Goal: Obtain resource: Obtain resource

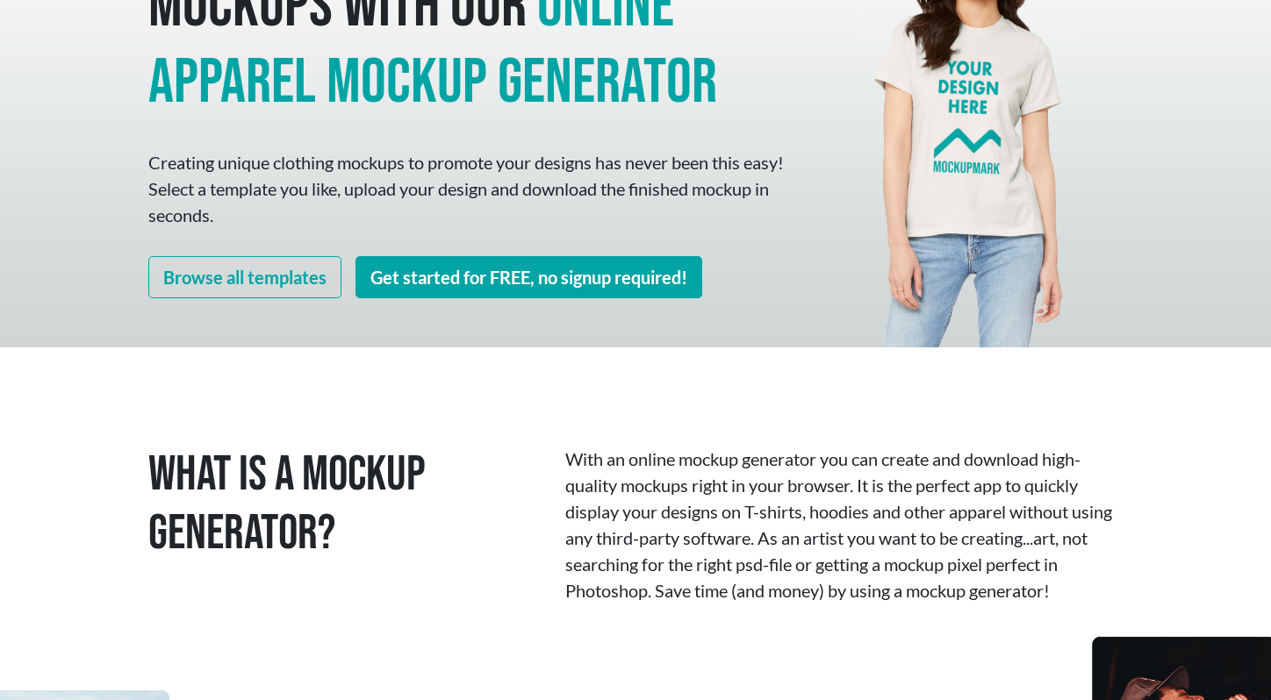
scroll to position [192, 0]
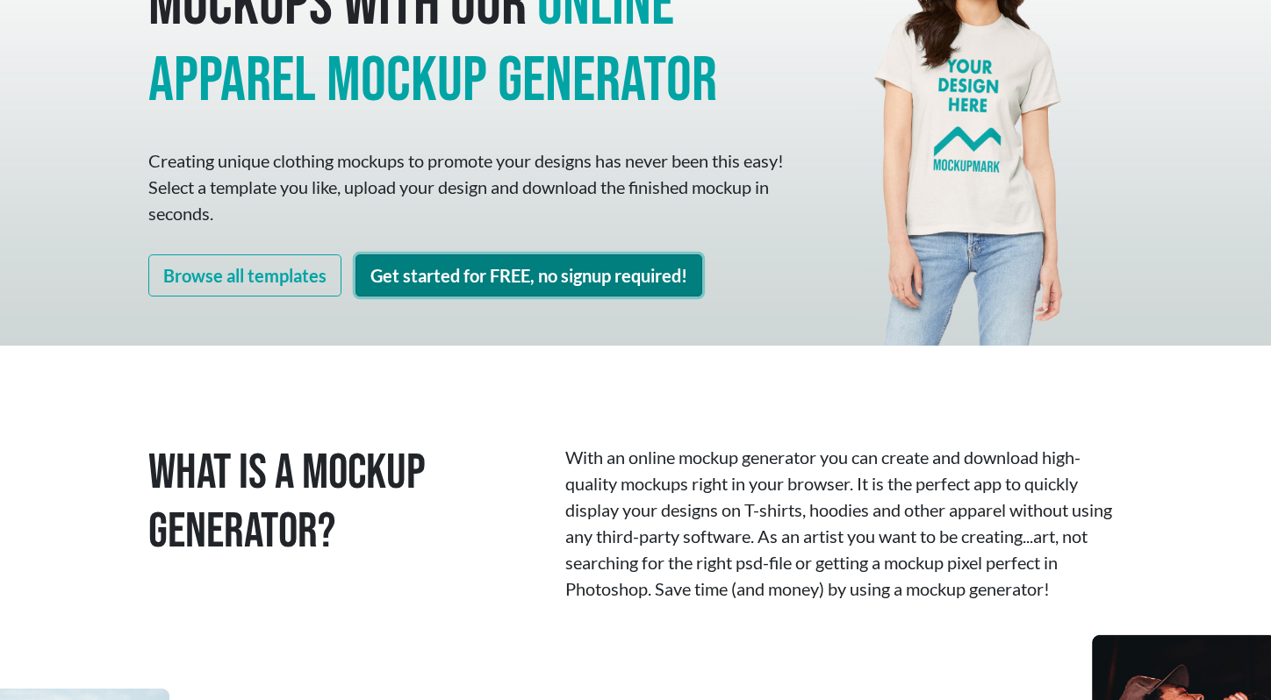
click at [645, 280] on link "Get started for FREE, no signup required!" at bounding box center [528, 276] width 347 height 42
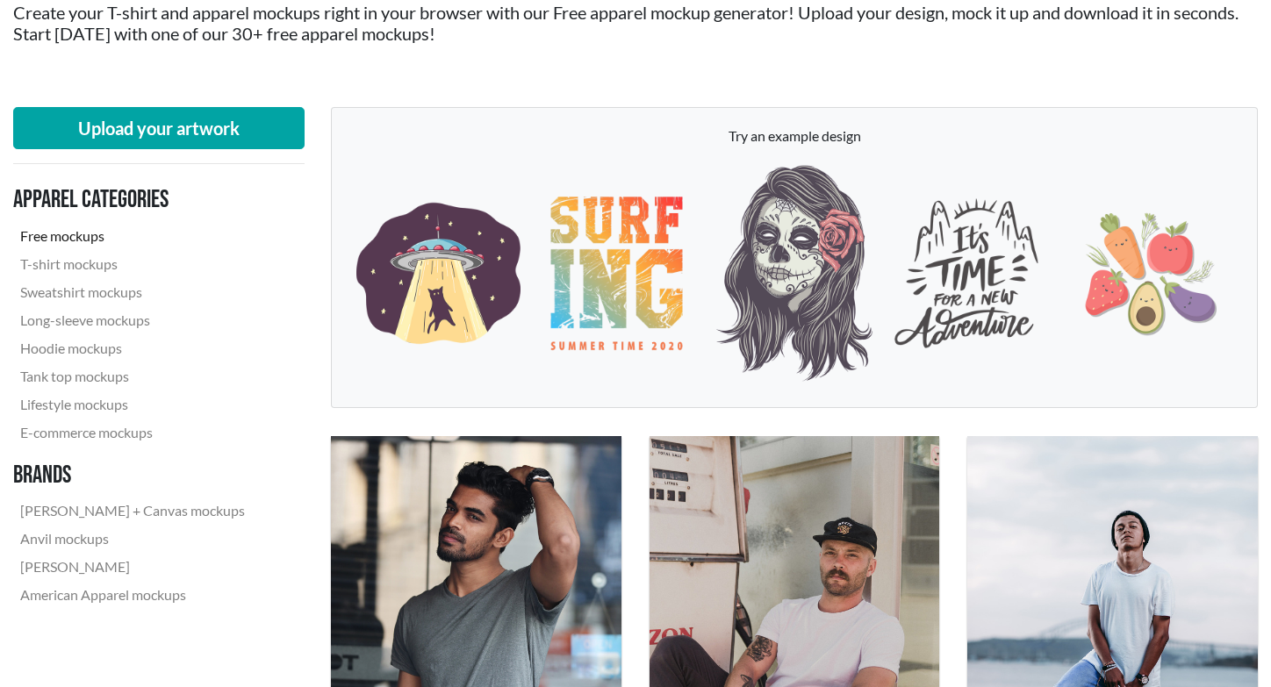
scroll to position [156, 0]
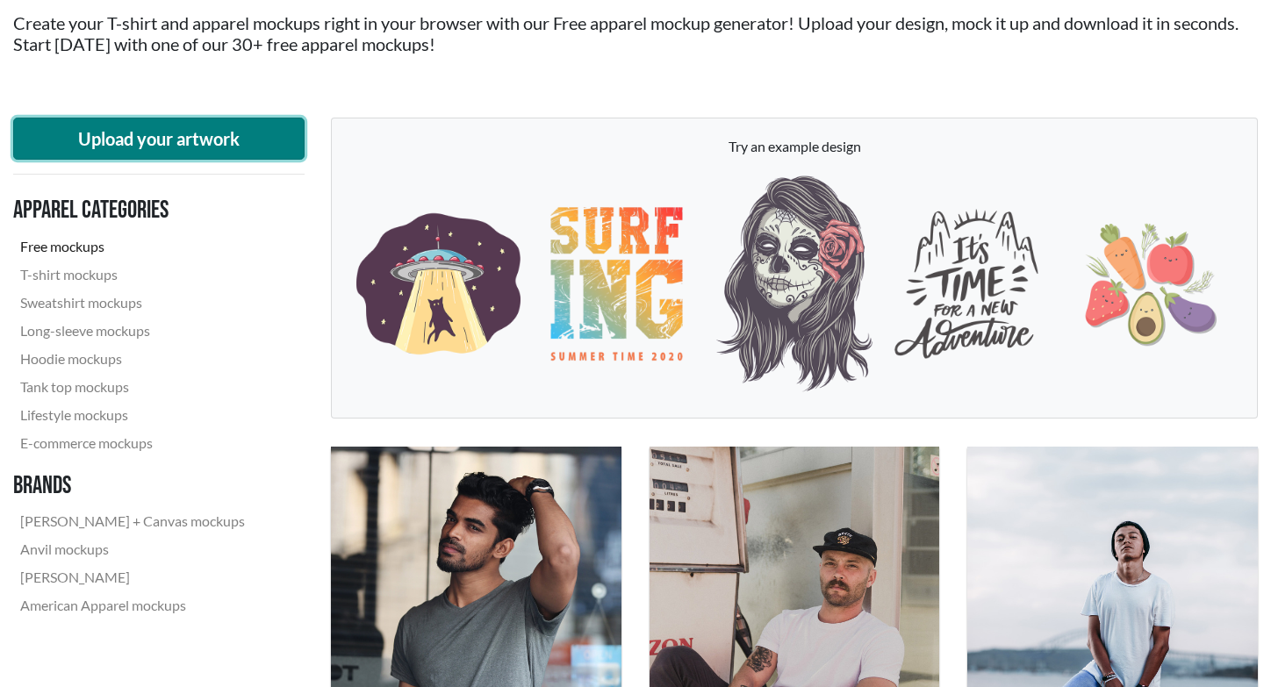
click at [189, 135] on button "Upload your artwork" at bounding box center [158, 139] width 291 height 42
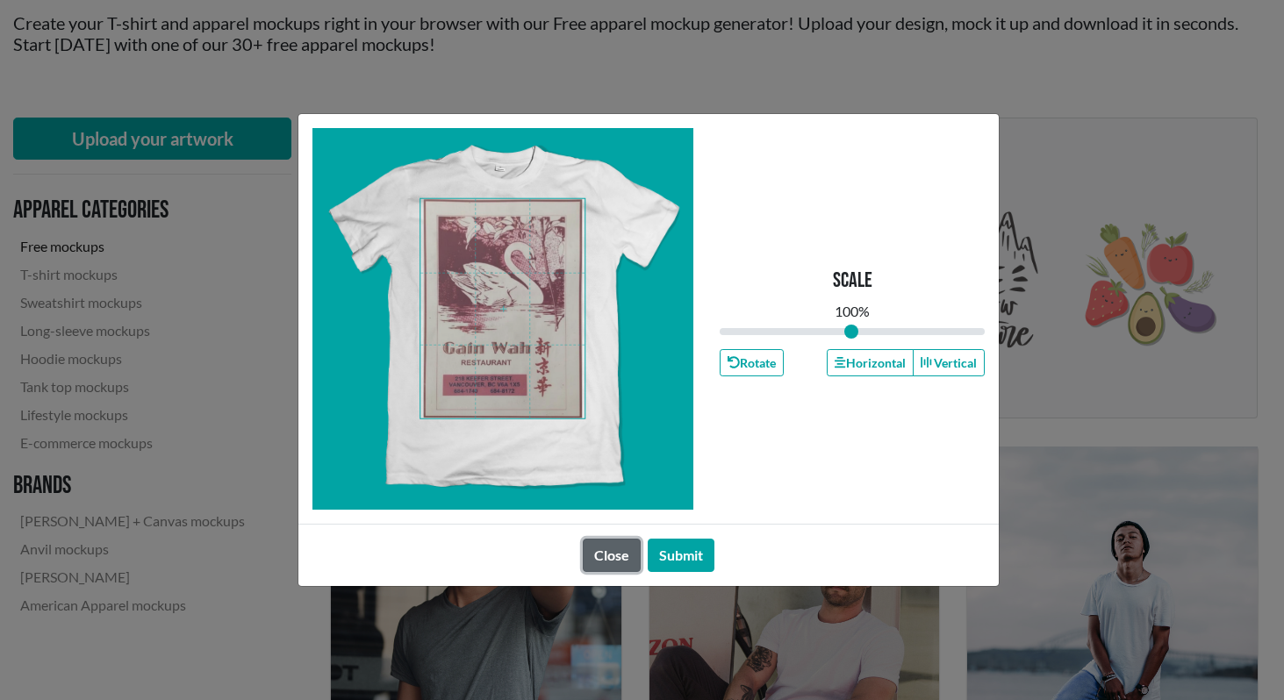
click at [616, 554] on button "Close" at bounding box center [612, 555] width 58 height 33
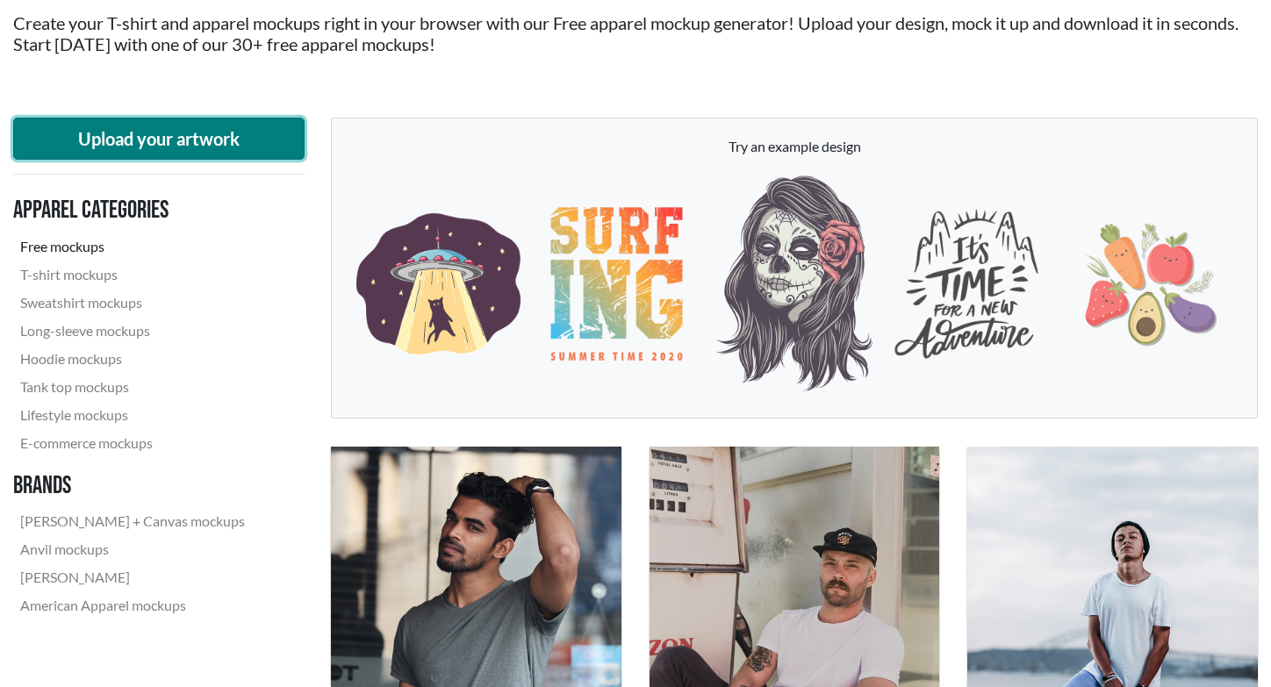
click at [248, 131] on button "Upload your artwork" at bounding box center [158, 139] width 291 height 42
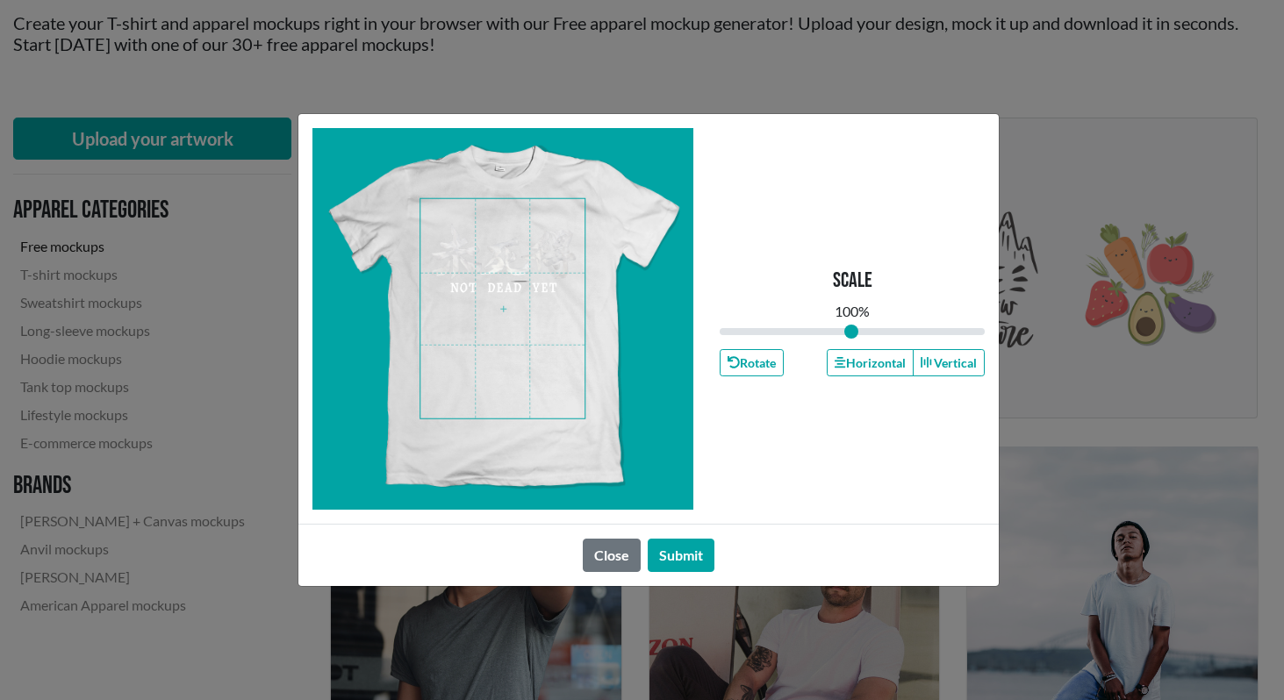
click at [507, 276] on span at bounding box center [502, 308] width 164 height 219
click at [692, 557] on button "Submit" at bounding box center [681, 555] width 67 height 33
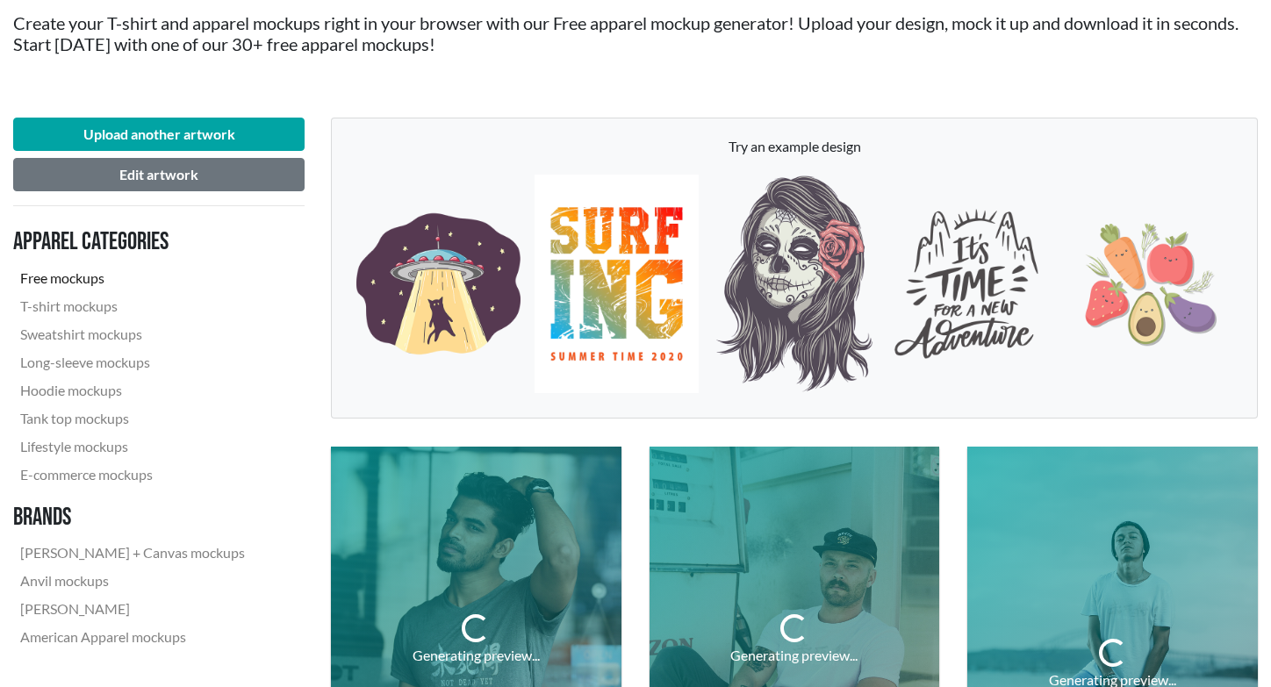
scroll to position [175, 0]
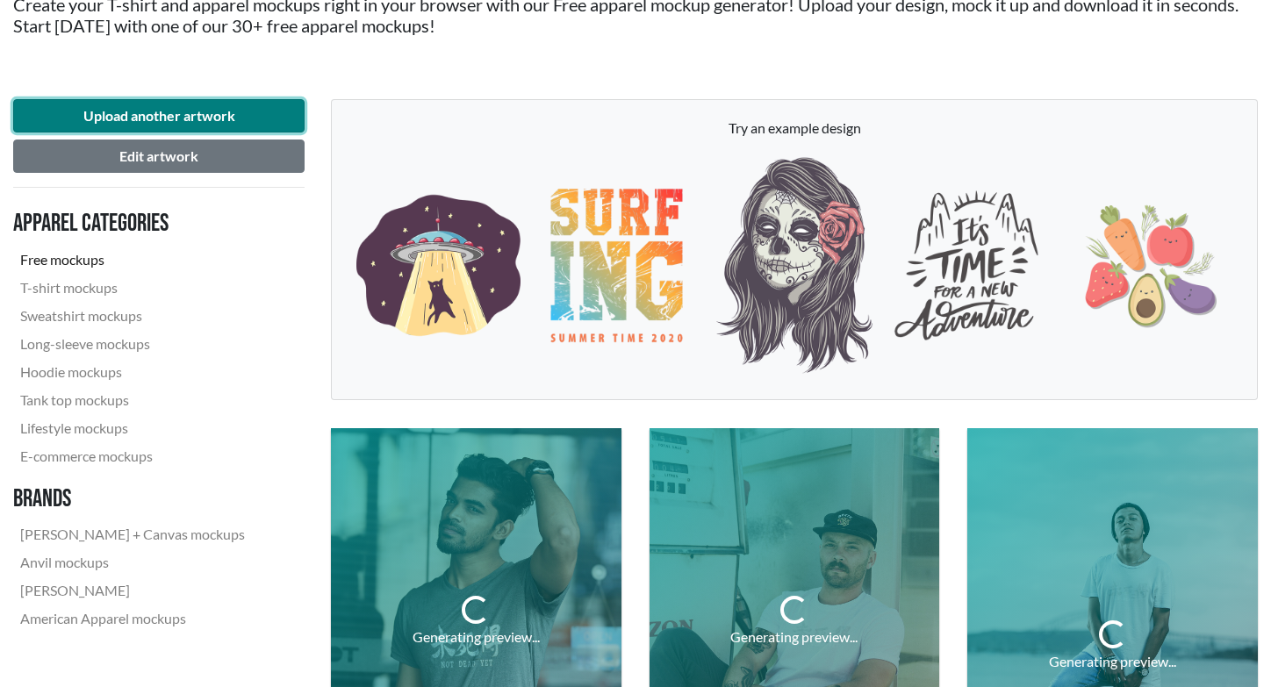
click at [220, 124] on button "Upload another artwork" at bounding box center [158, 115] width 291 height 33
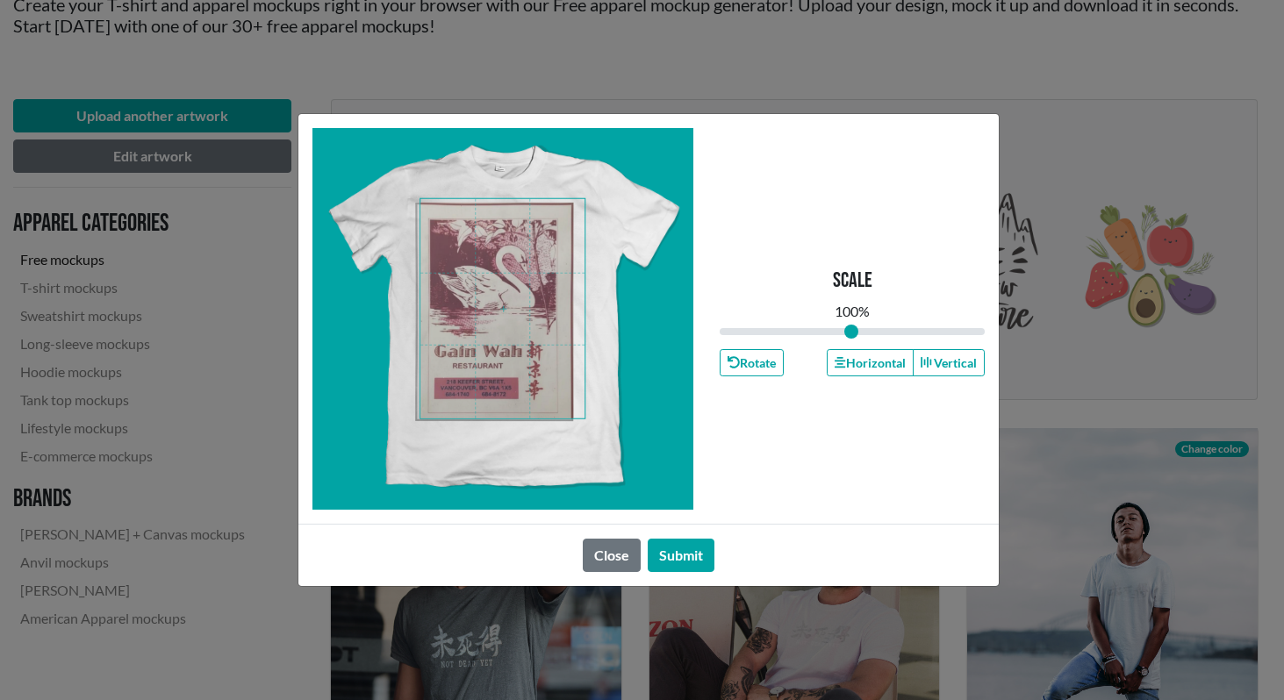
click at [484, 334] on span at bounding box center [502, 308] width 164 height 219
click at [934, 365] on button "Vertical" at bounding box center [949, 362] width 72 height 27
click at [893, 369] on button "Horizontal" at bounding box center [870, 362] width 86 height 27
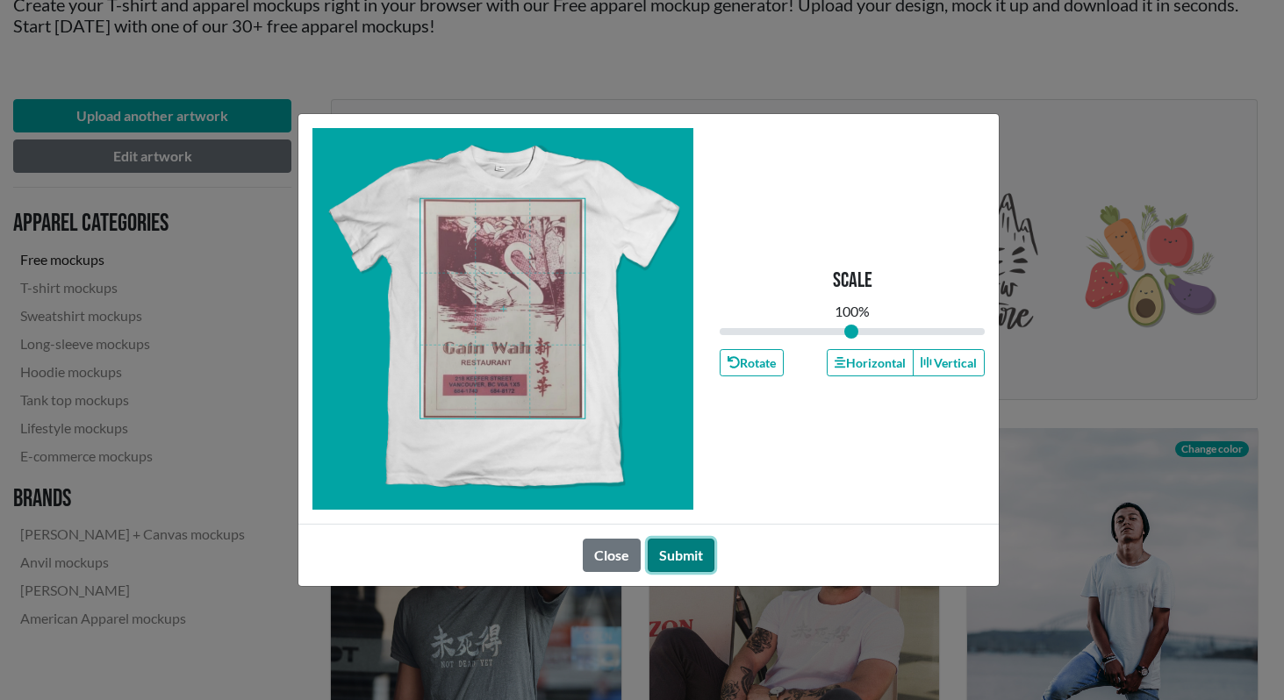
click at [701, 565] on button "Submit" at bounding box center [681, 555] width 67 height 33
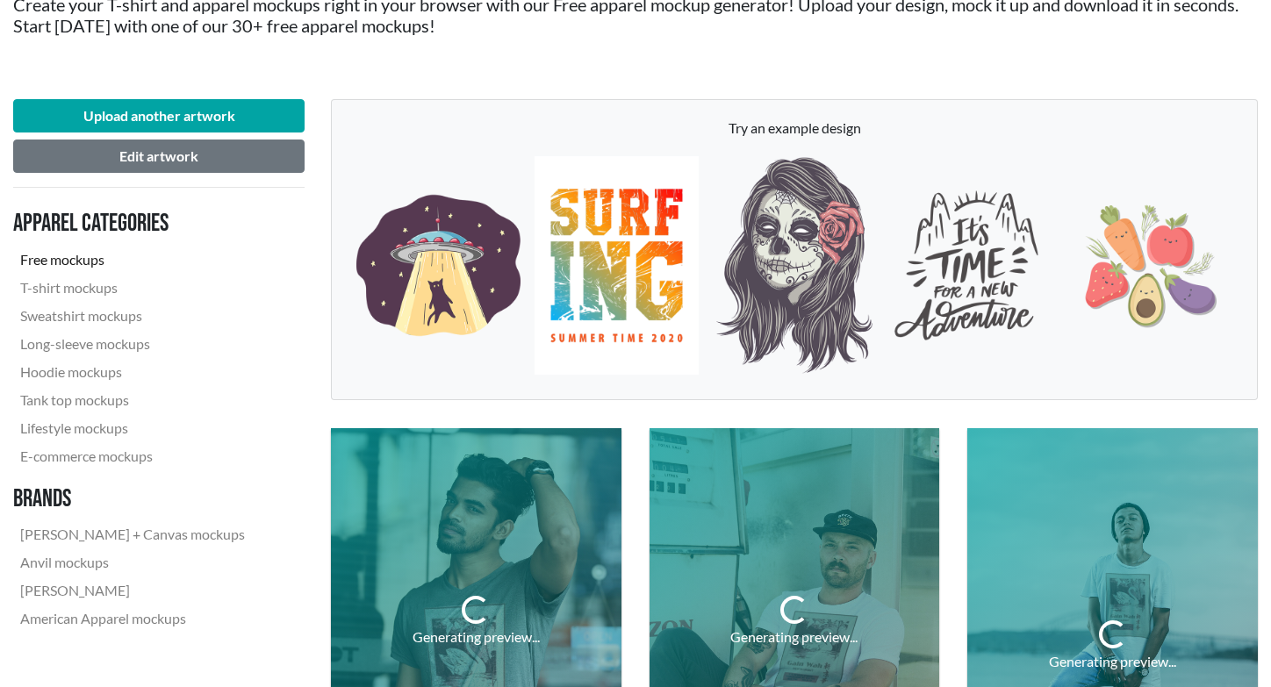
scroll to position [125, 0]
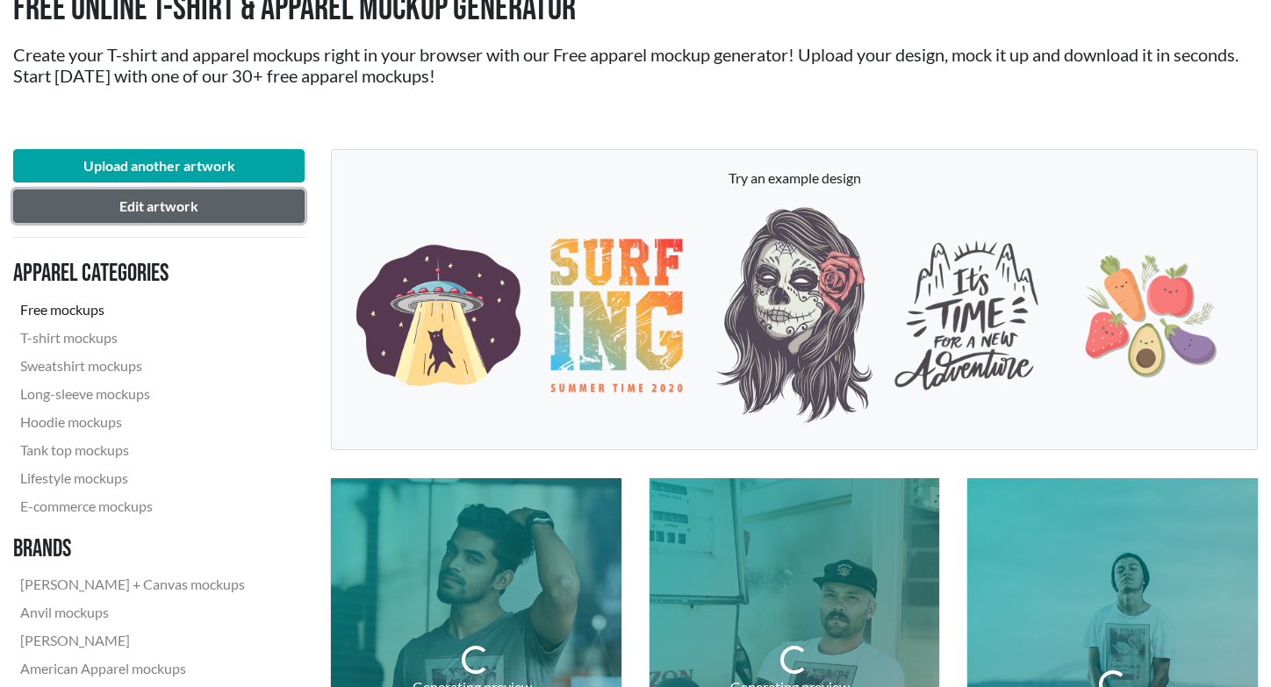
click at [204, 204] on button "Edit artwork" at bounding box center [158, 206] width 291 height 33
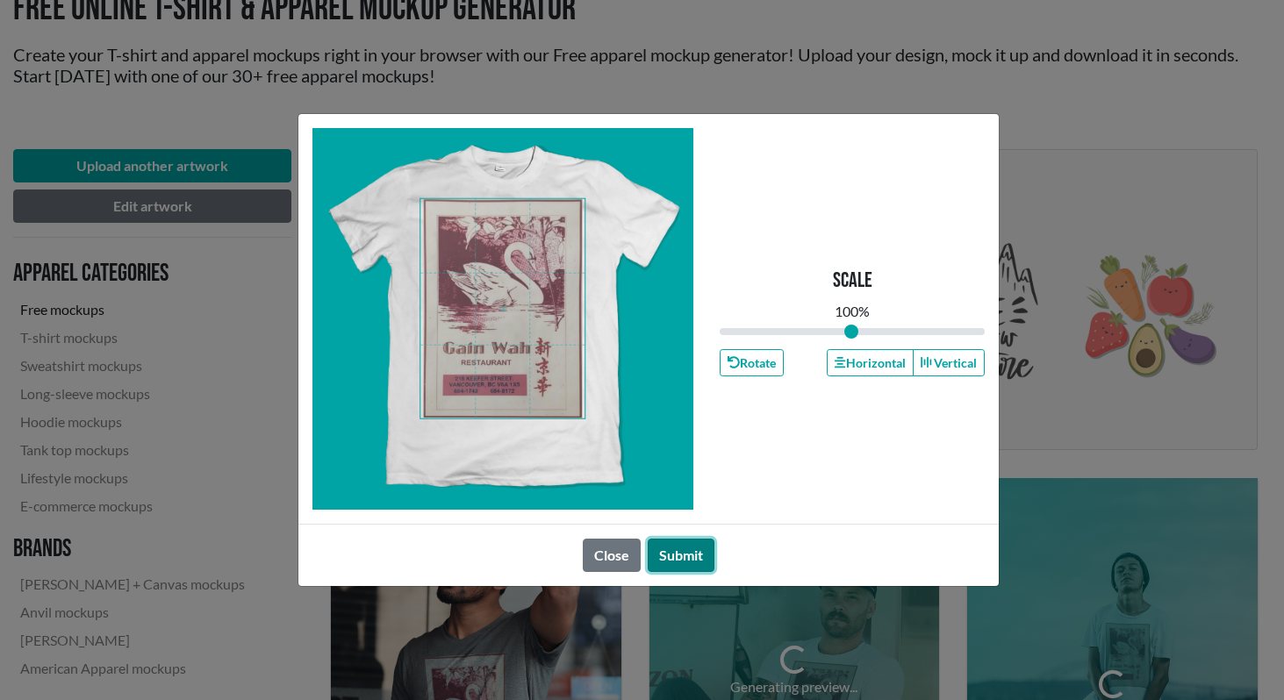
click at [693, 552] on button "Submit" at bounding box center [681, 555] width 67 height 33
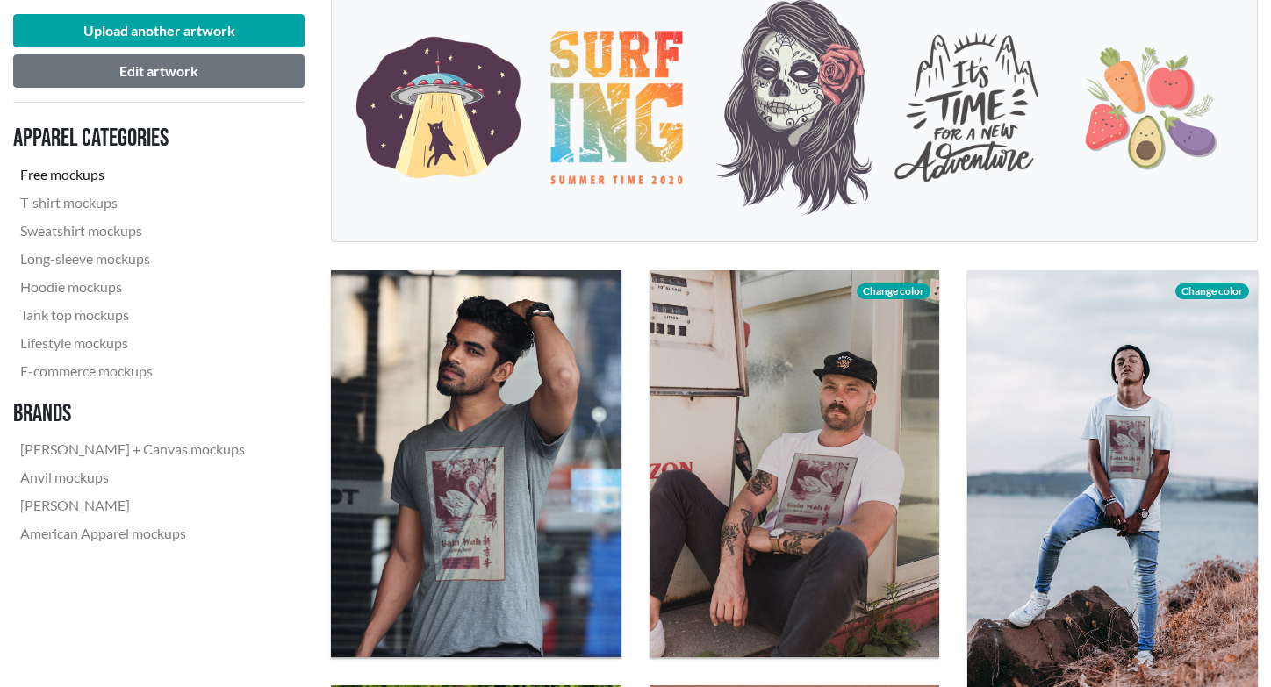
scroll to position [331, 0]
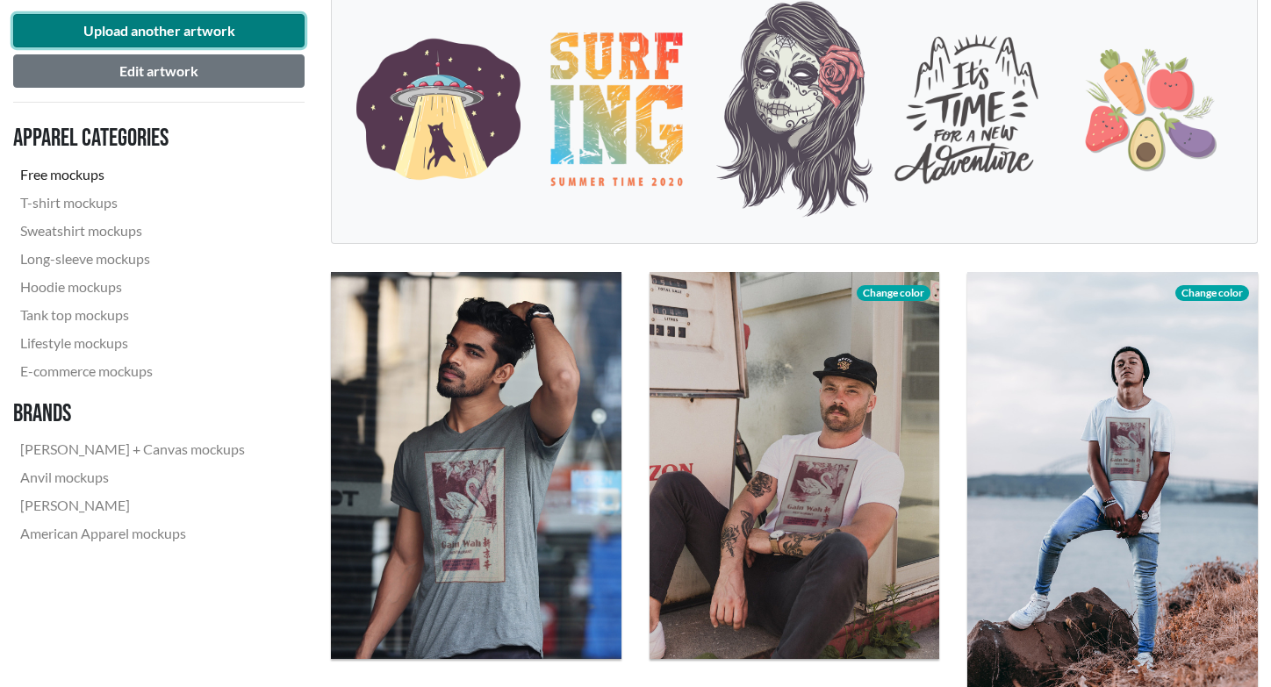
click at [177, 41] on button "Upload another artwork" at bounding box center [158, 30] width 291 height 33
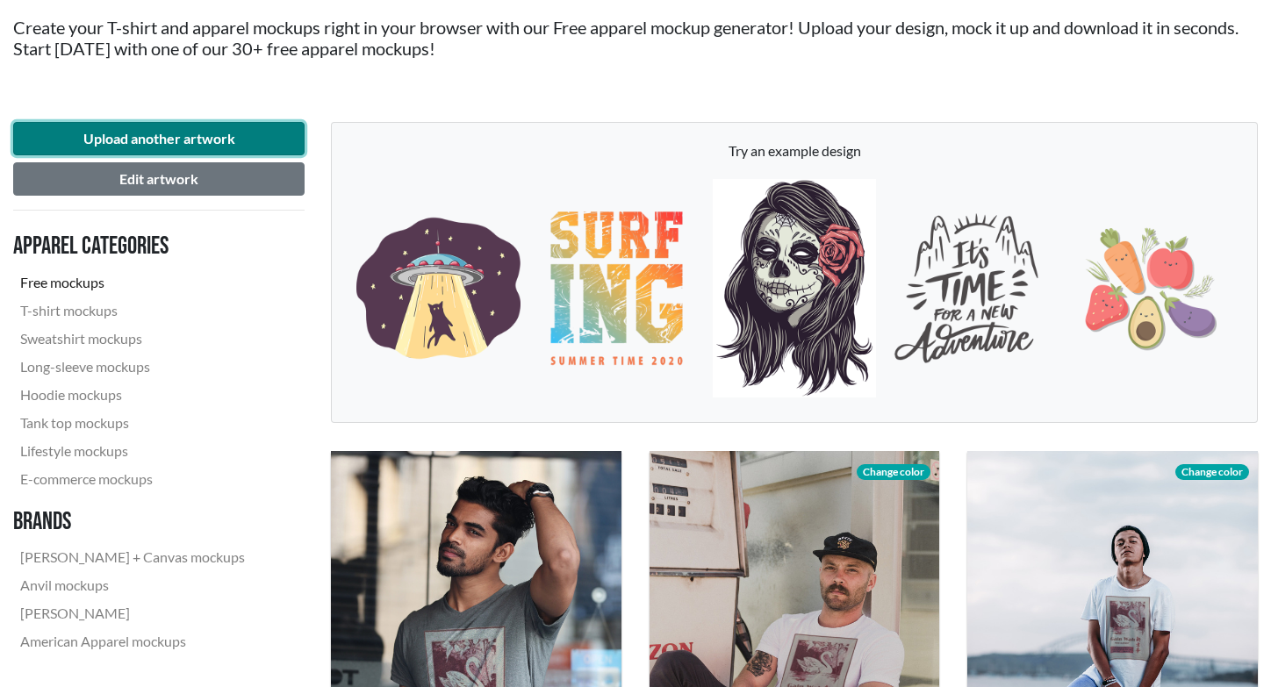
scroll to position [202, 0]
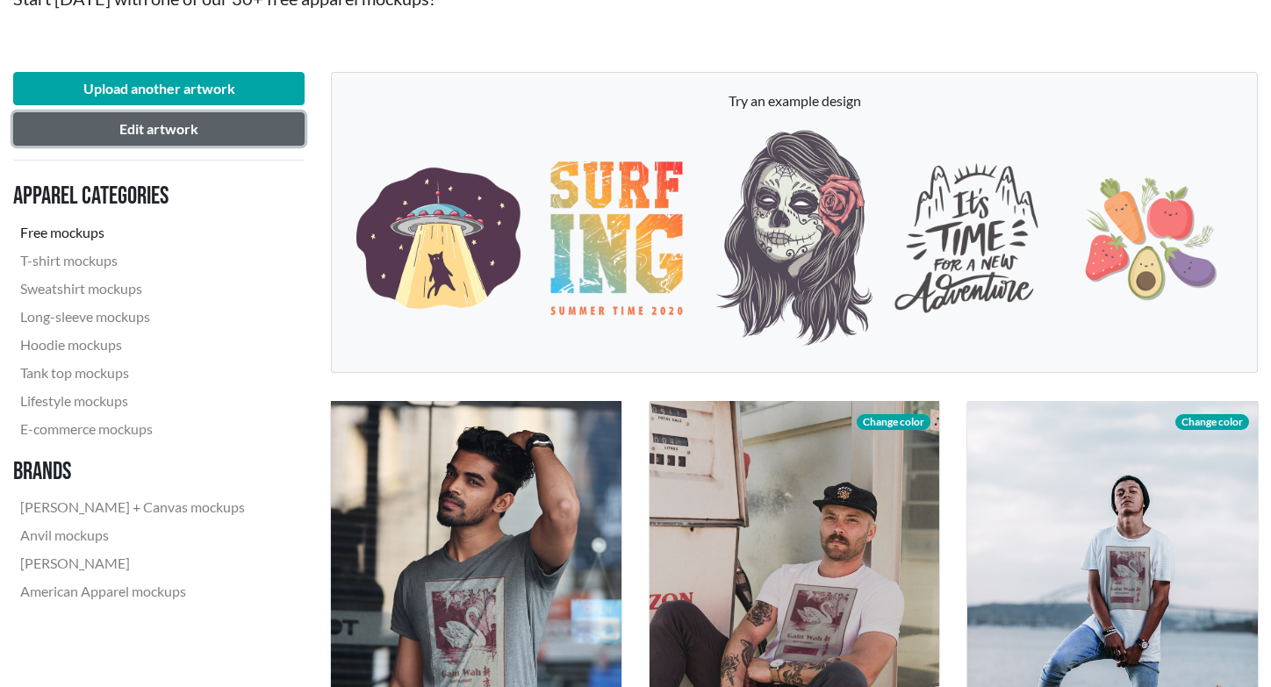
click at [209, 125] on button "Edit artwork" at bounding box center [158, 128] width 291 height 33
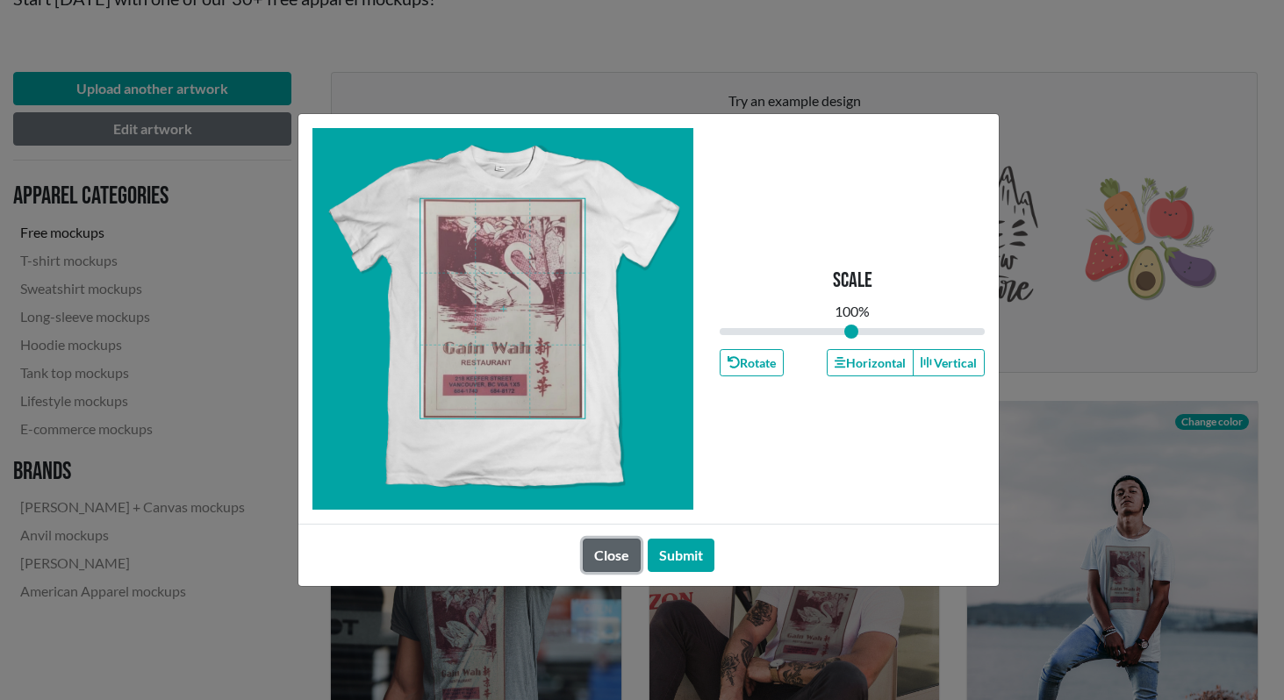
click at [617, 555] on button "Close" at bounding box center [612, 555] width 58 height 33
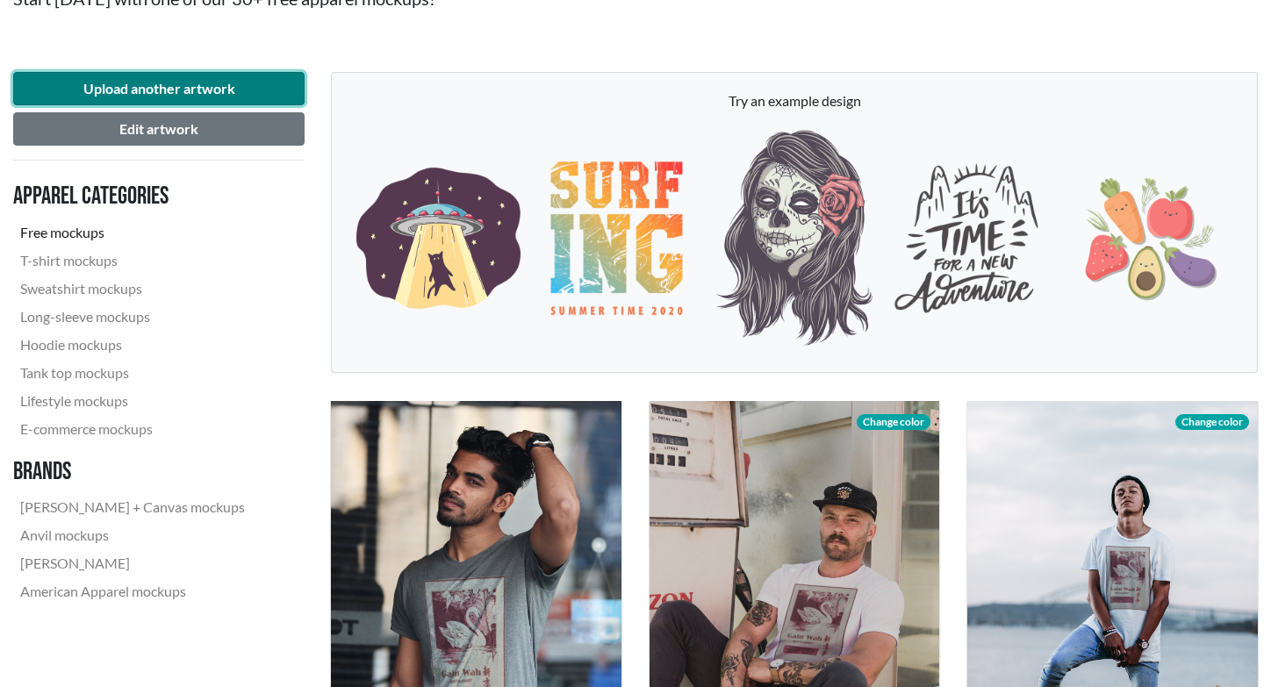
click at [184, 93] on button "Upload another artwork" at bounding box center [158, 88] width 291 height 33
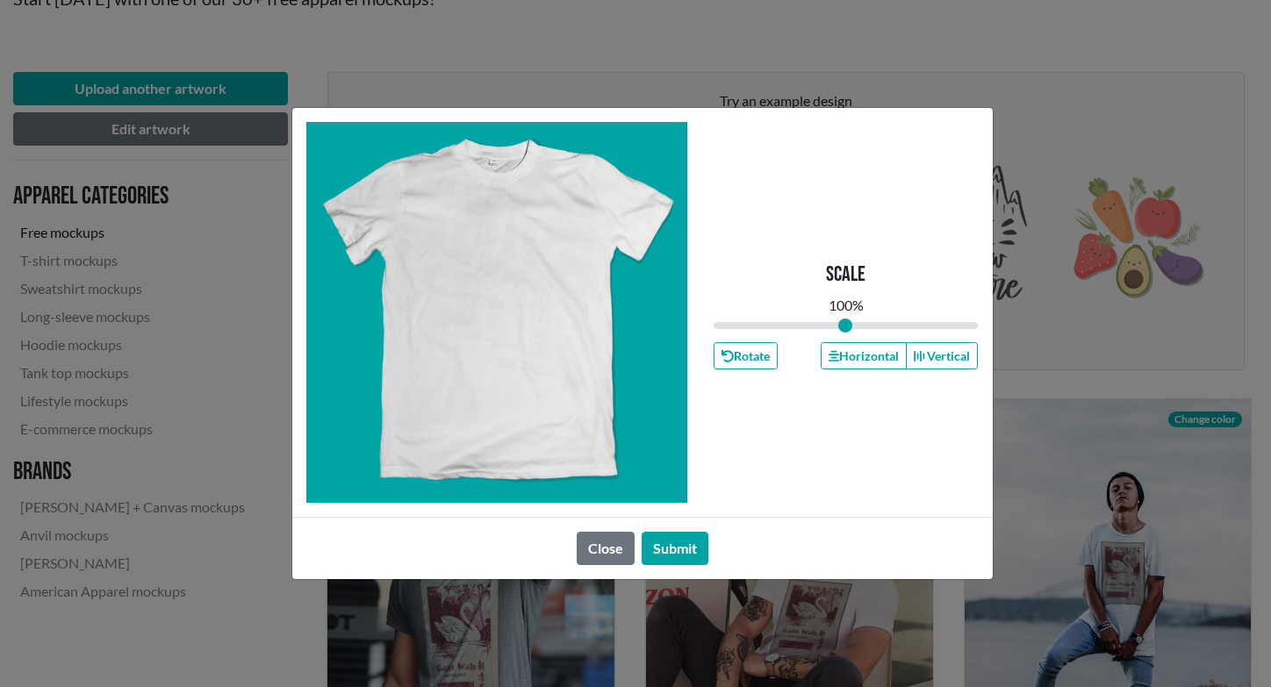
type input "1"
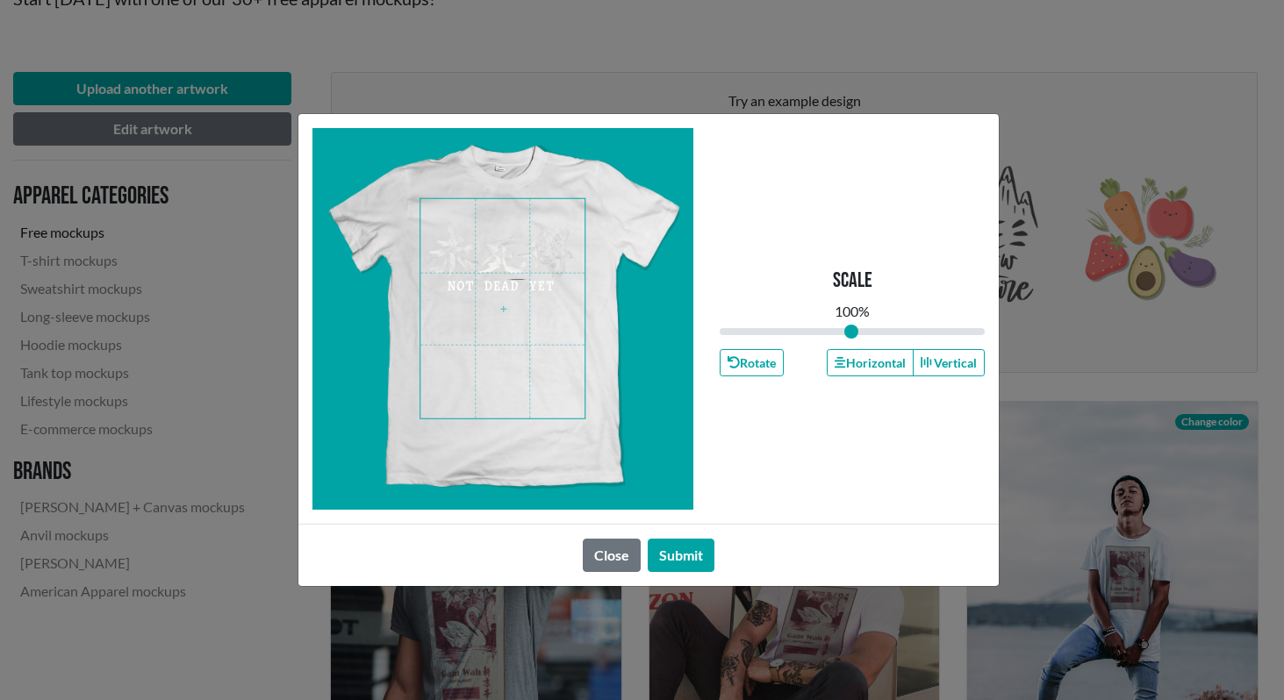
click at [505, 275] on span at bounding box center [502, 308] width 164 height 219
click at [665, 557] on button "Submit" at bounding box center [681, 555] width 67 height 33
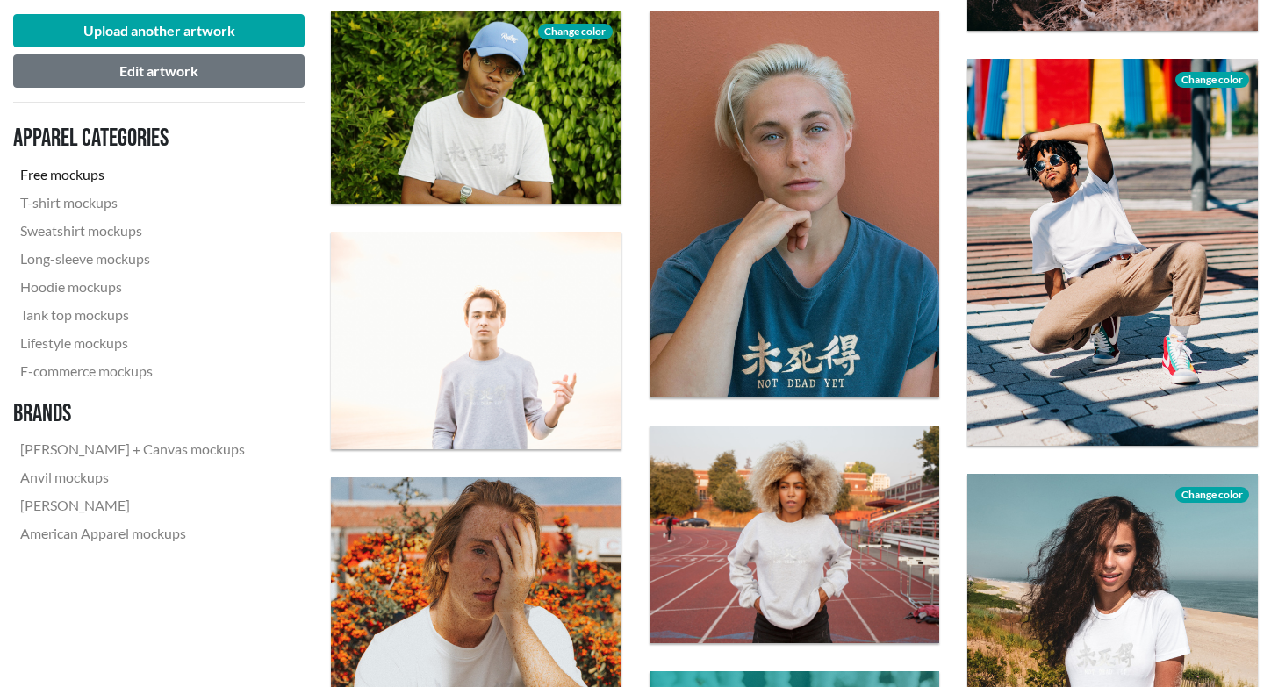
scroll to position [1022, 0]
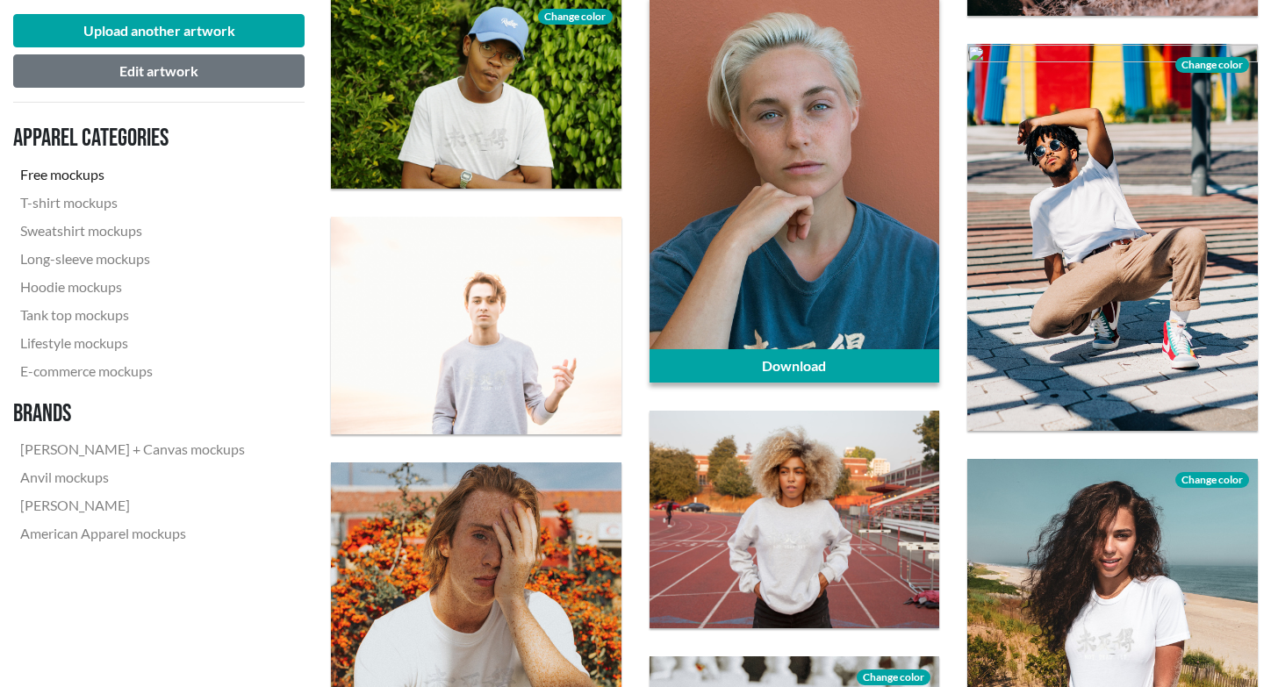
click at [792, 297] on div at bounding box center [794, 189] width 290 height 387
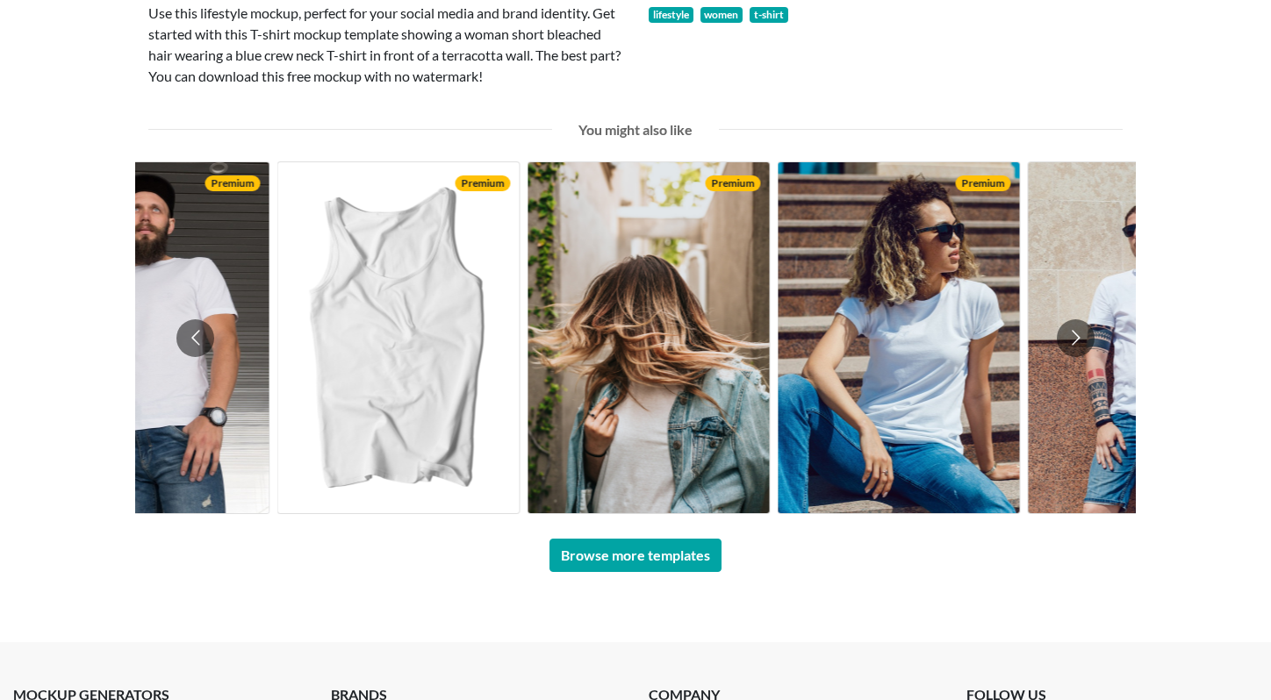
scroll to position [1196, 0]
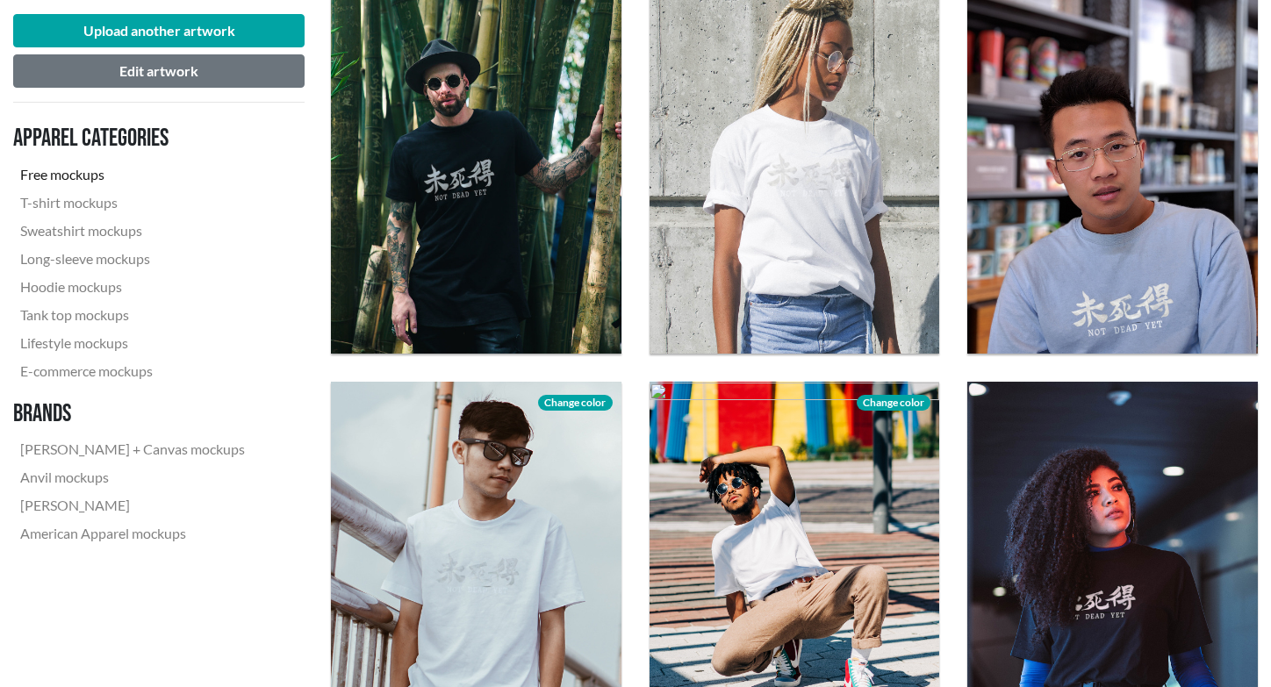
scroll to position [1034, 0]
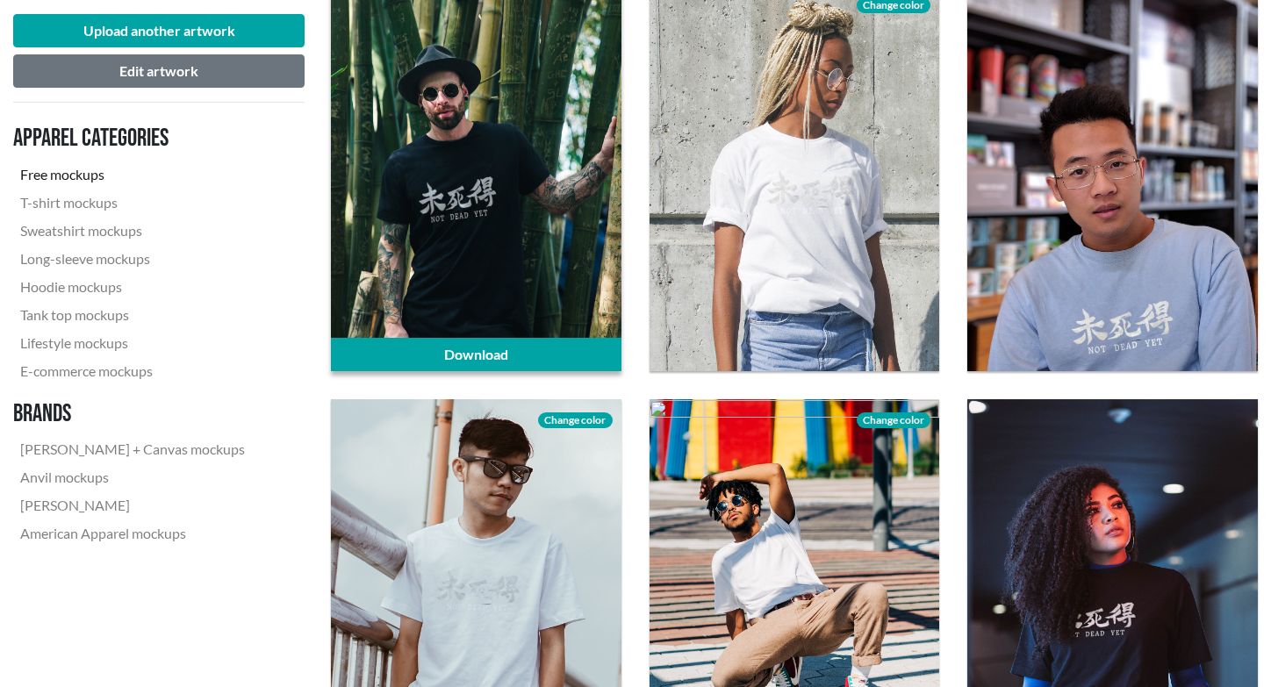
click at [479, 293] on div at bounding box center [476, 177] width 290 height 387
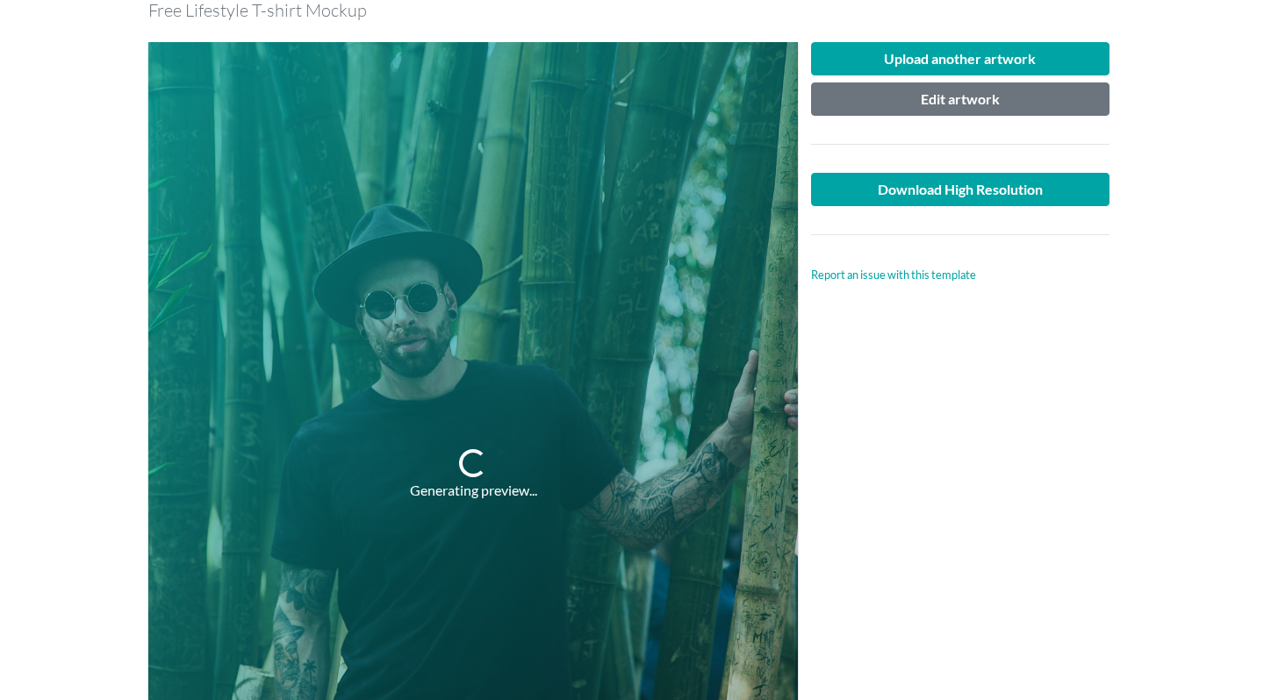
scroll to position [195, 0]
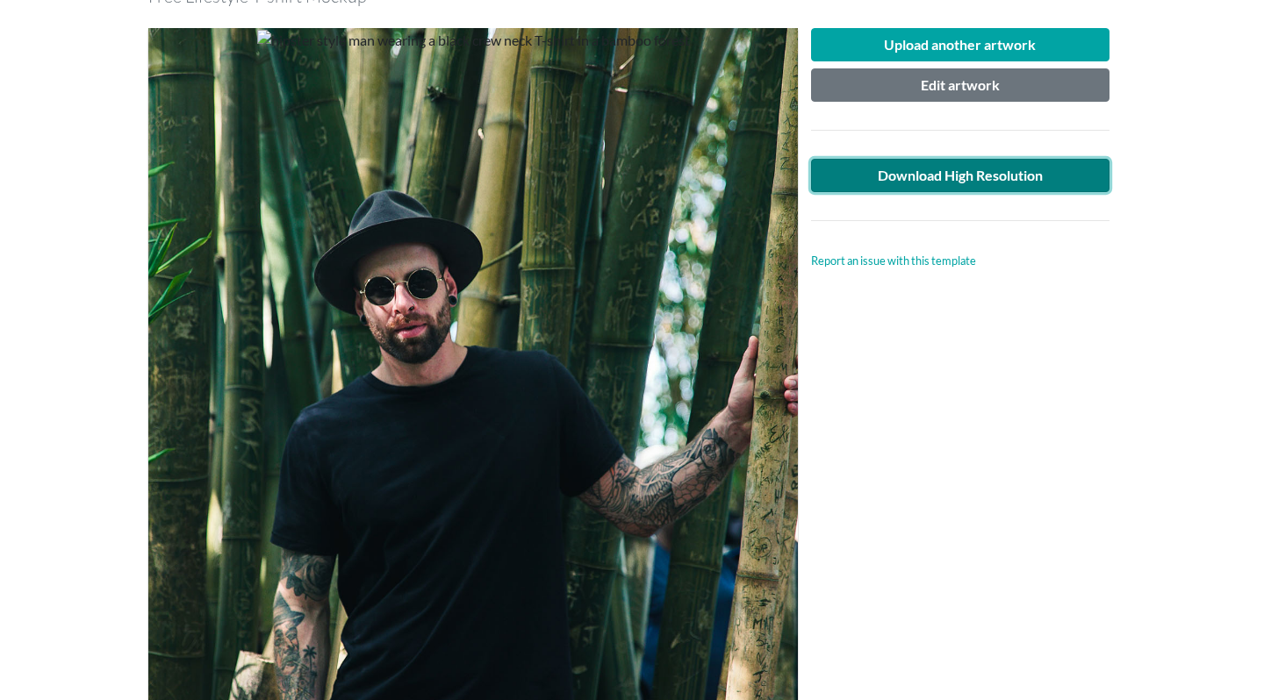
click at [987, 180] on link "Download High Resolution" at bounding box center [960, 175] width 298 height 33
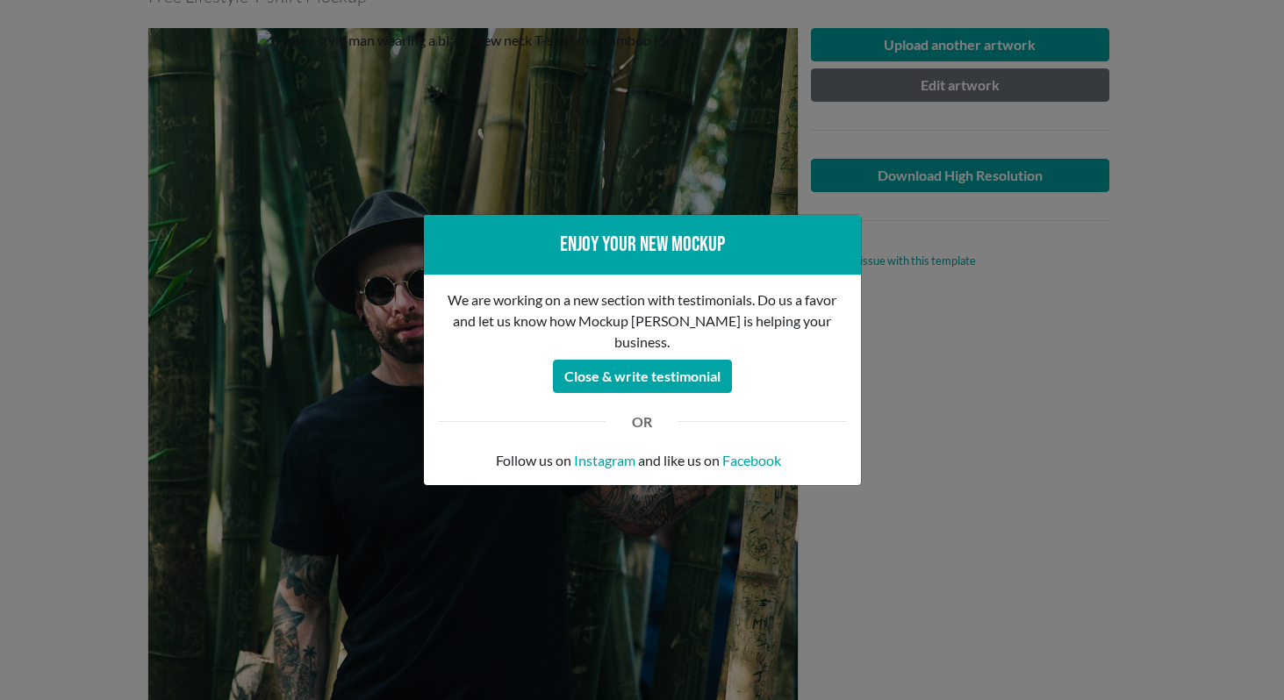
click at [956, 423] on div "Enjoy your new mockup We are working on a new section with testimonials. Do us …" at bounding box center [642, 350] width 1284 height 700
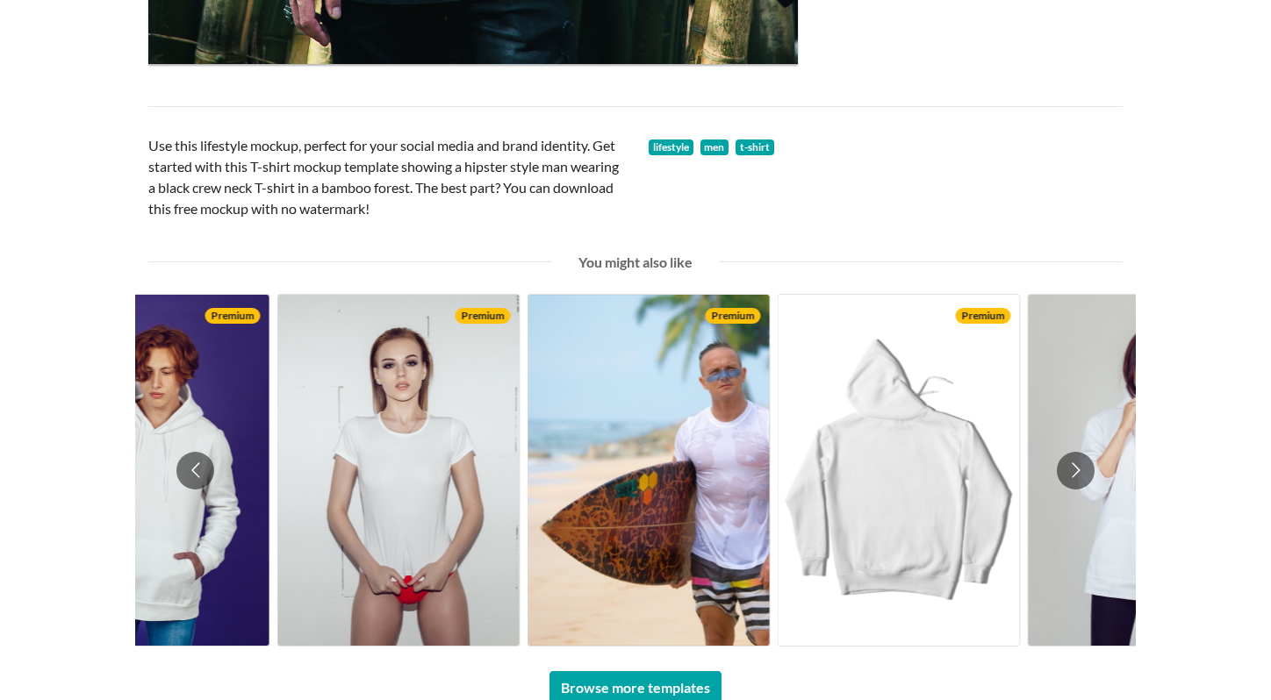
scroll to position [1077, 0]
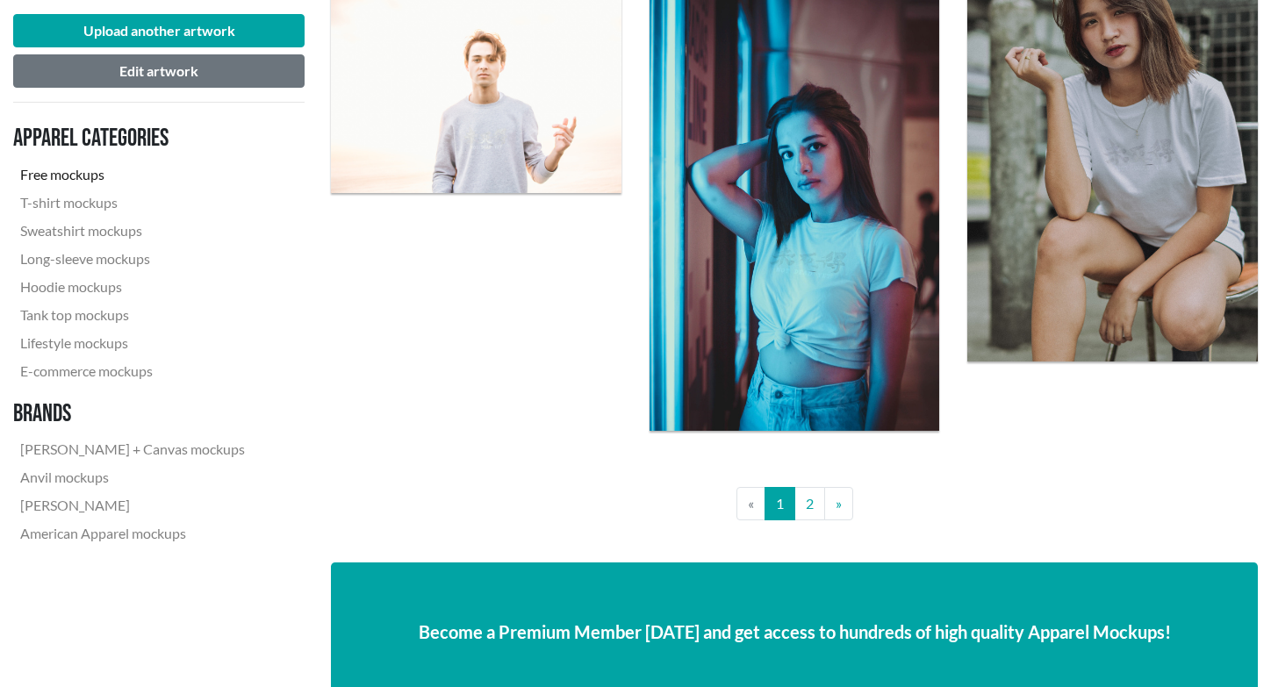
scroll to position [3250, 0]
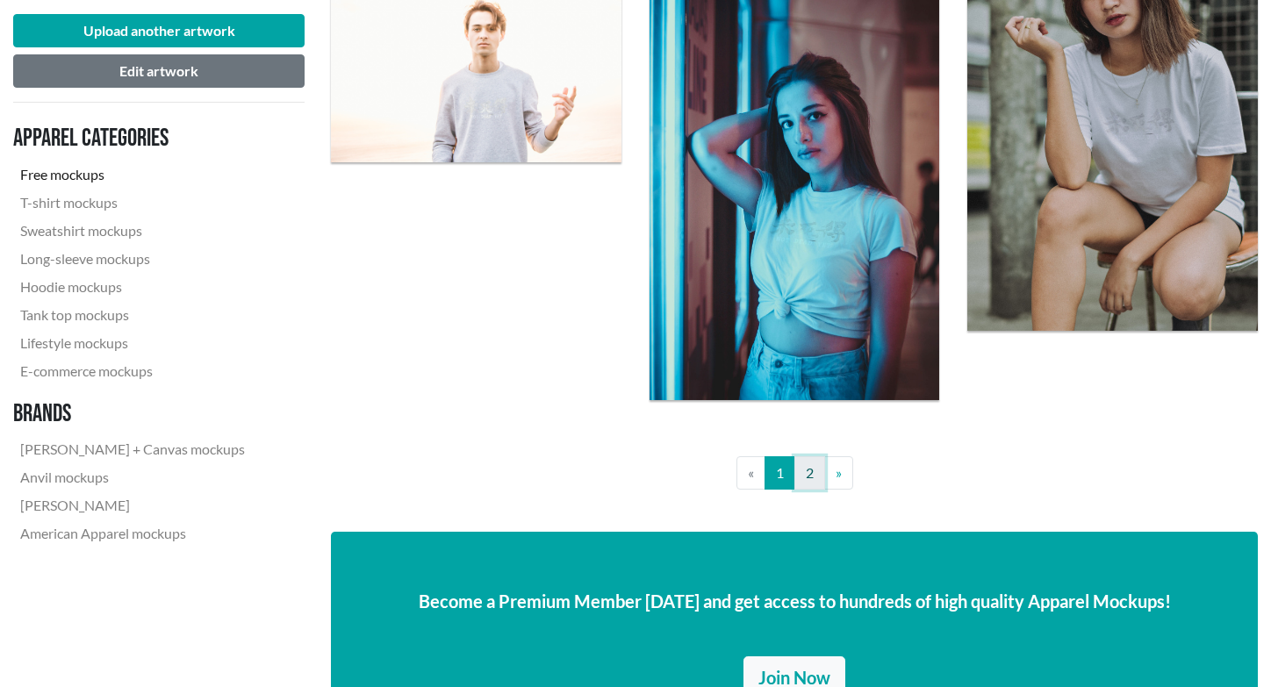
click at [808, 477] on link "2" at bounding box center [809, 472] width 31 height 33
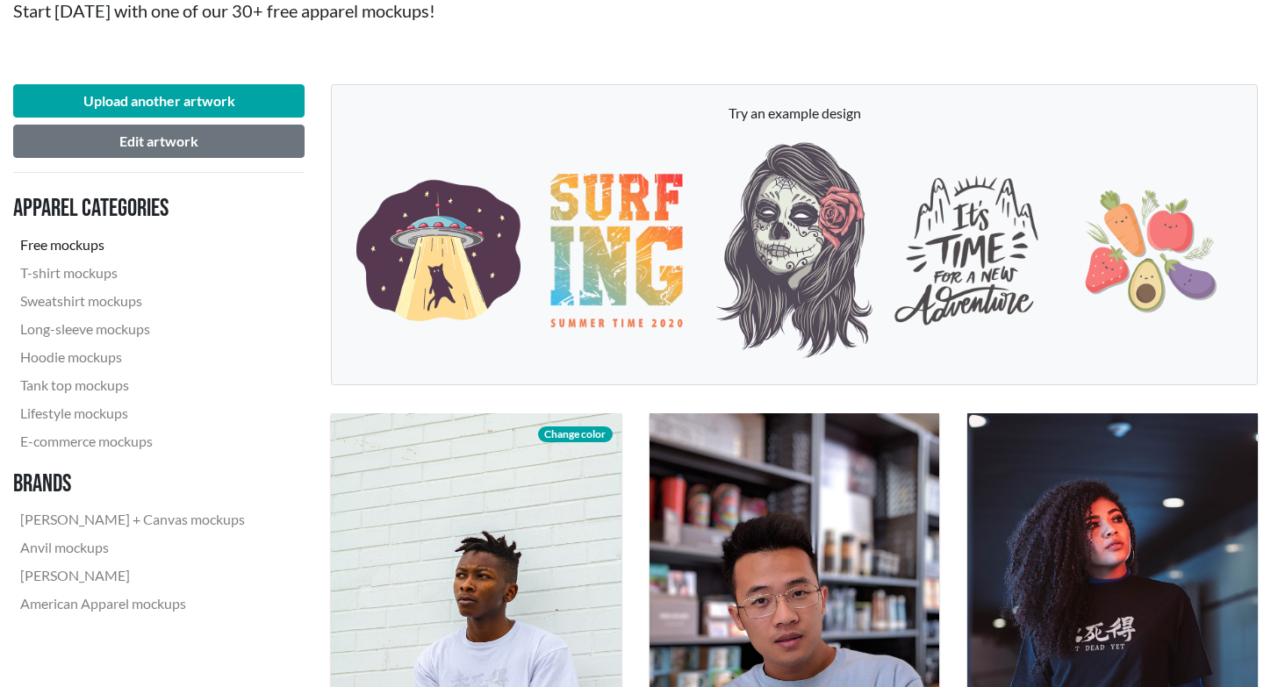
scroll to position [197, 0]
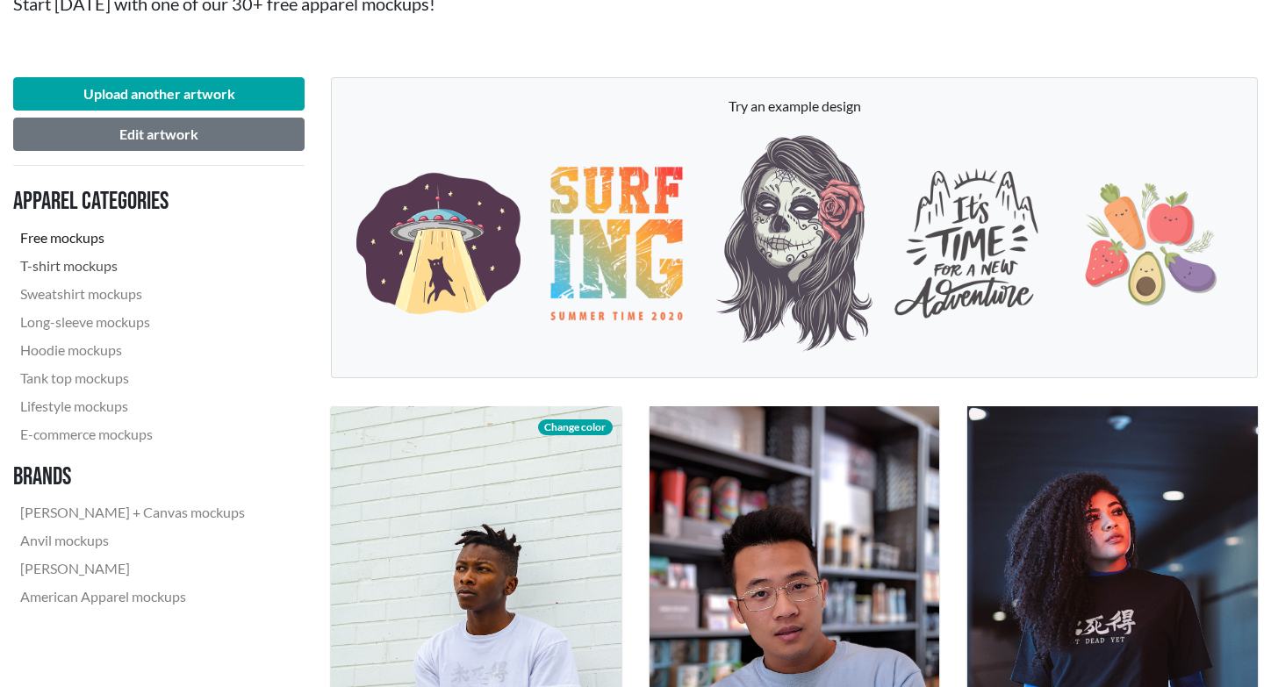
click at [68, 265] on link "T-shirt mockups" at bounding box center [132, 266] width 239 height 28
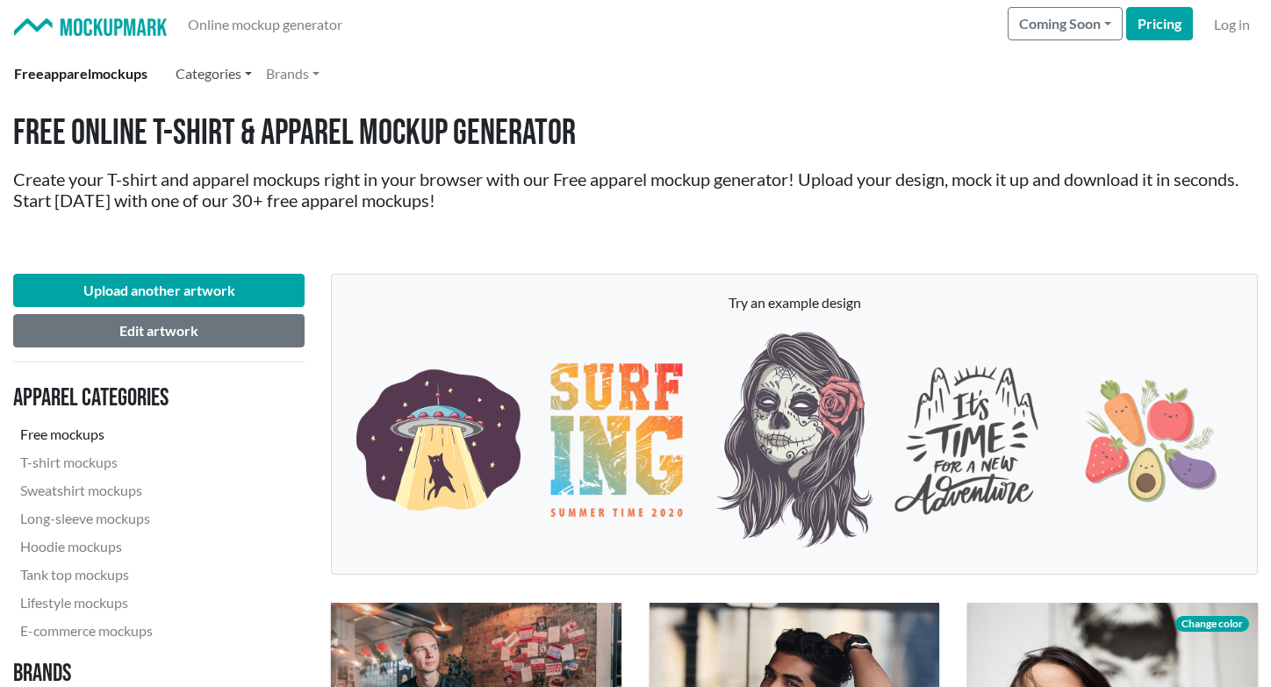
click at [235, 72] on link "Categories" at bounding box center [213, 73] width 90 height 35
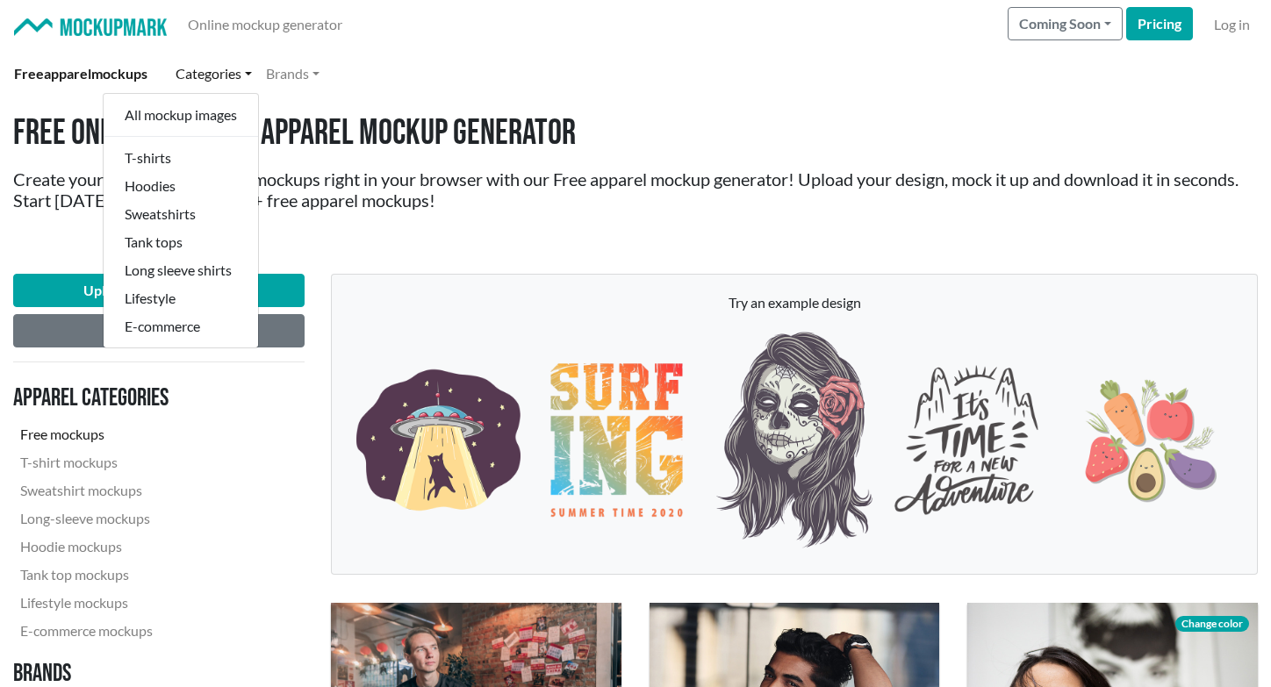
click at [98, 70] on link "Free apparel mockups" at bounding box center [80, 73] width 147 height 35
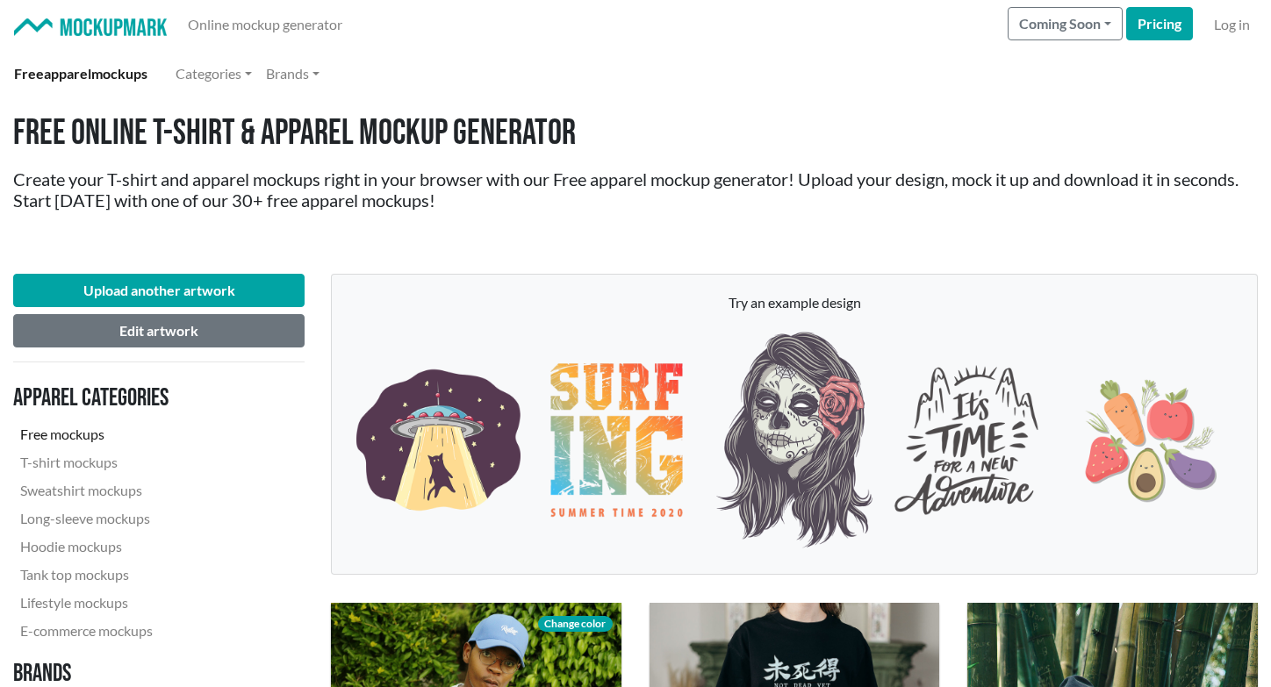
click at [107, 74] on link "Free apparel mockups" at bounding box center [80, 73] width 147 height 35
click at [196, 76] on link "Categories" at bounding box center [213, 73] width 90 height 35
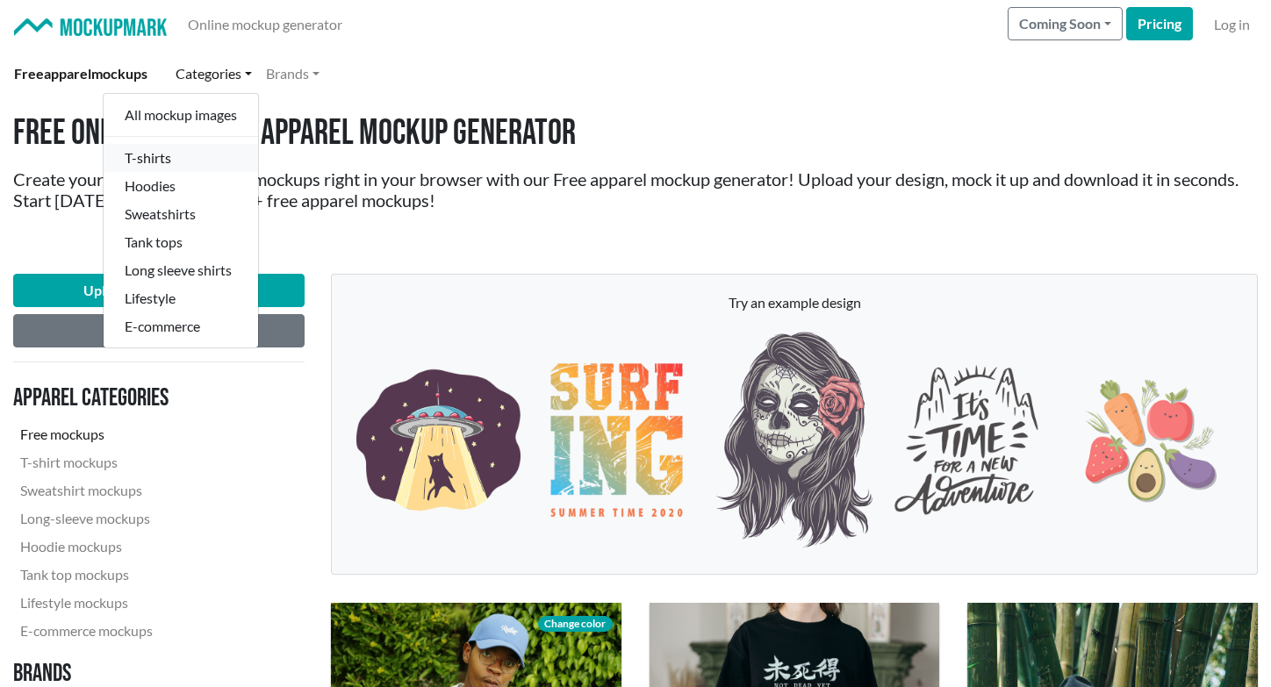
click at [197, 163] on link "T-shirts" at bounding box center [181, 158] width 154 height 28
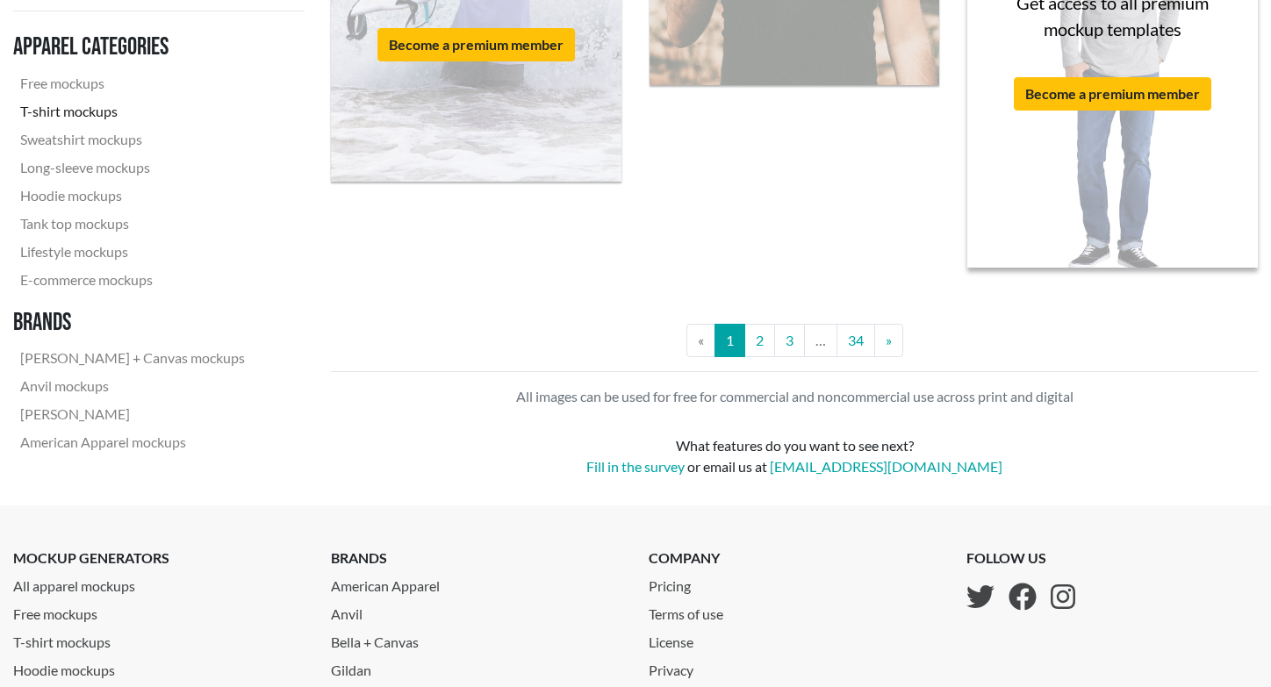
scroll to position [4027, 0]
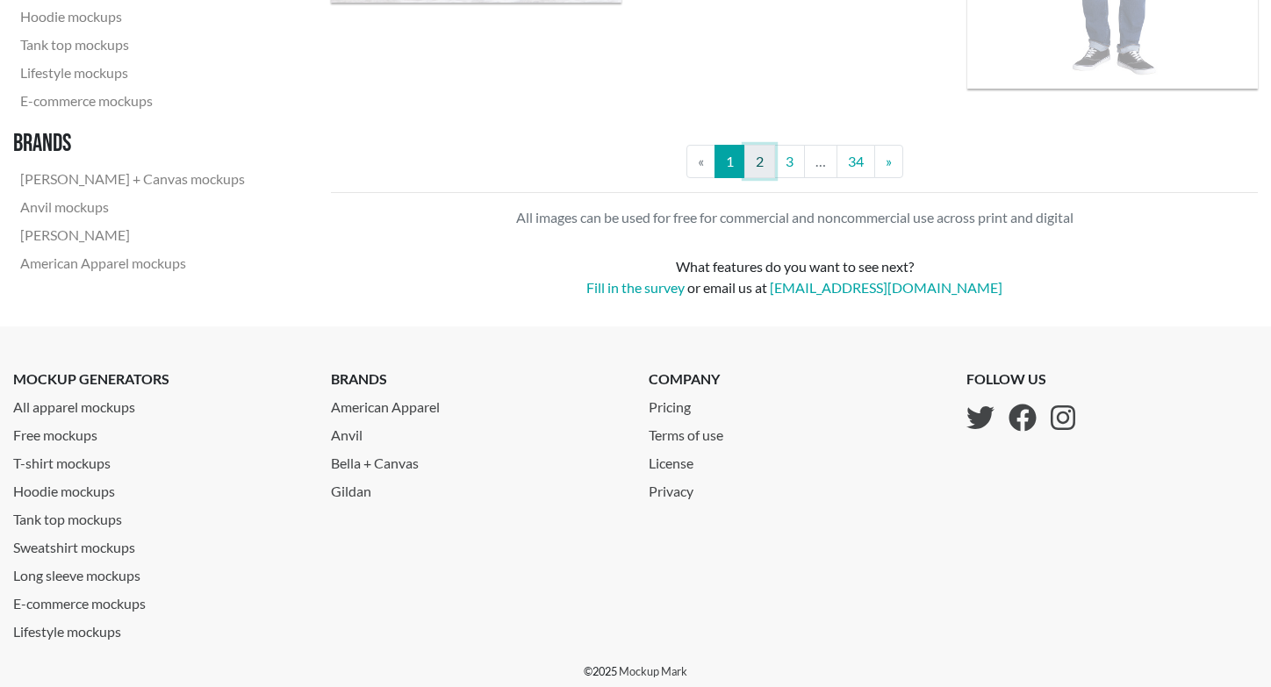
click at [753, 168] on link "2" at bounding box center [759, 161] width 31 height 33
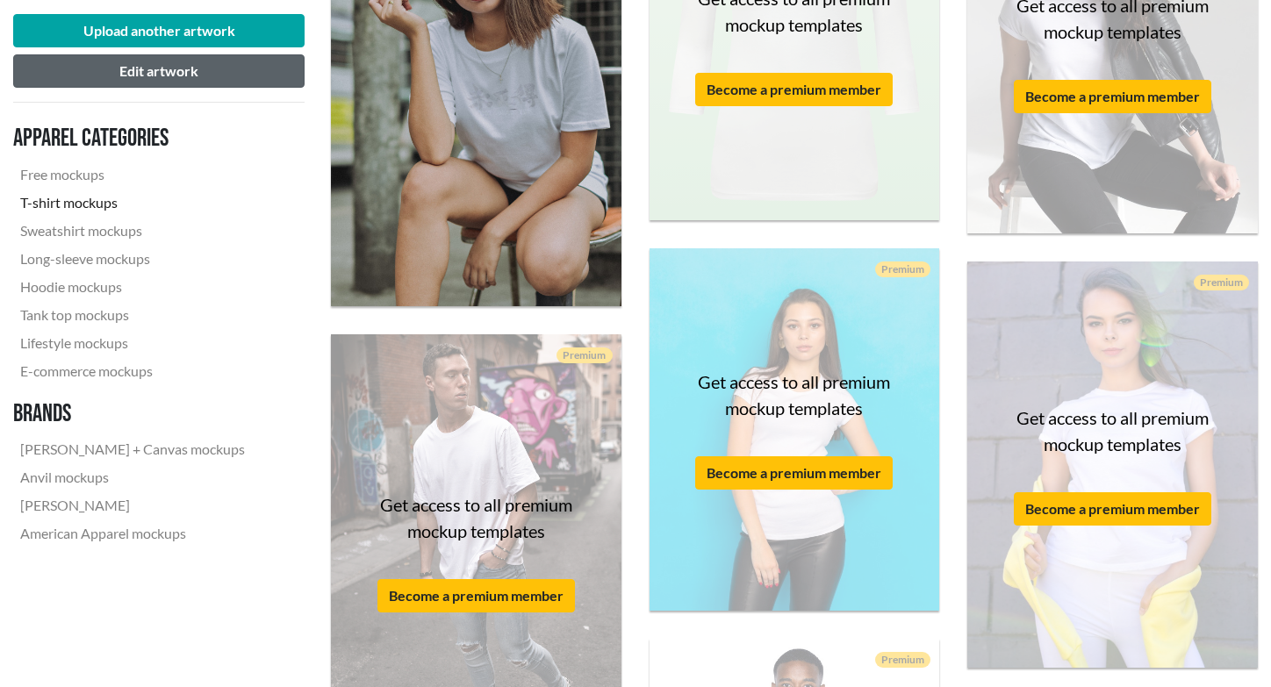
scroll to position [742, 0]
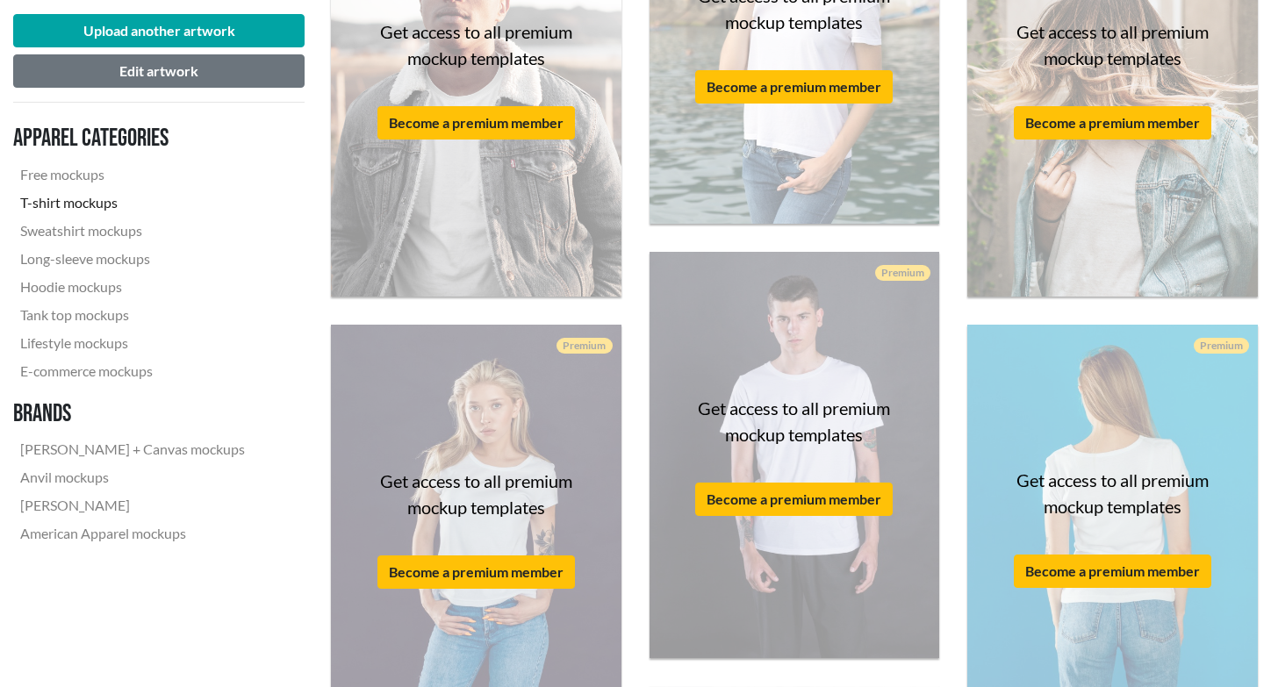
scroll to position [4027, 0]
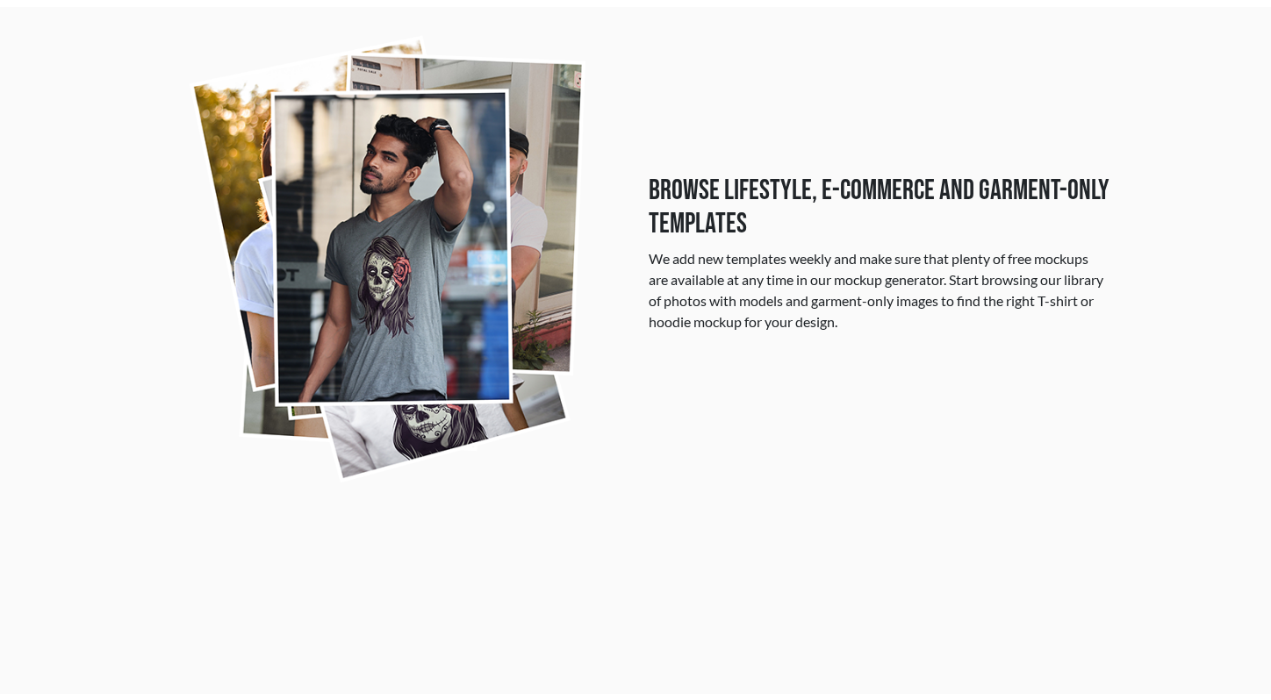
scroll to position [192, 0]
